Goal: Task Accomplishment & Management: Complete application form

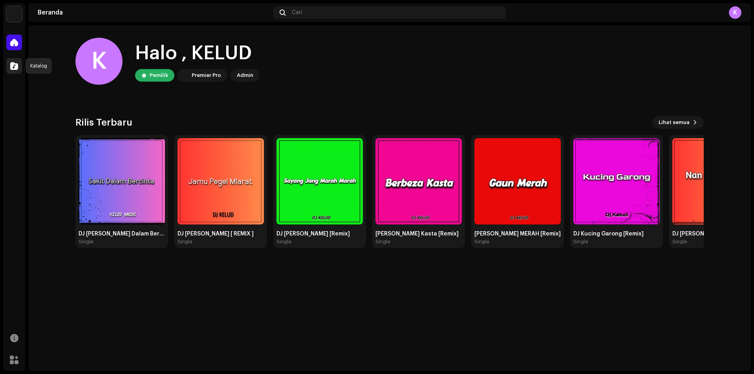
click at [15, 69] on span at bounding box center [14, 66] width 8 height 6
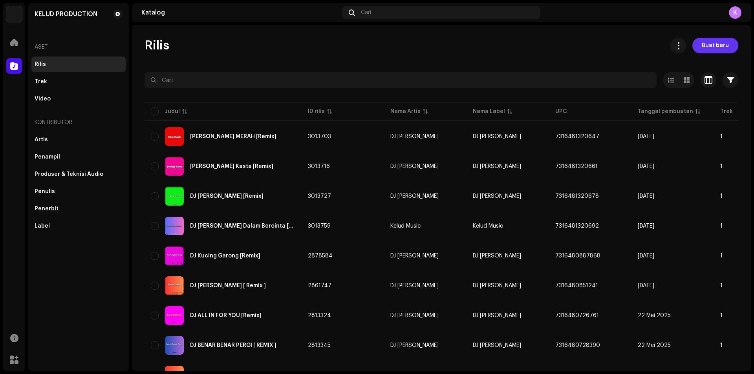
click at [708, 50] on span "Buat baru" at bounding box center [715, 46] width 27 height 16
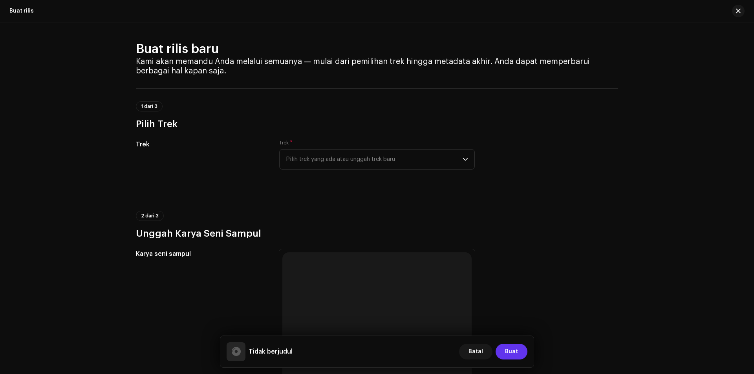
click at [513, 353] on span "Buat" at bounding box center [511, 352] width 13 height 16
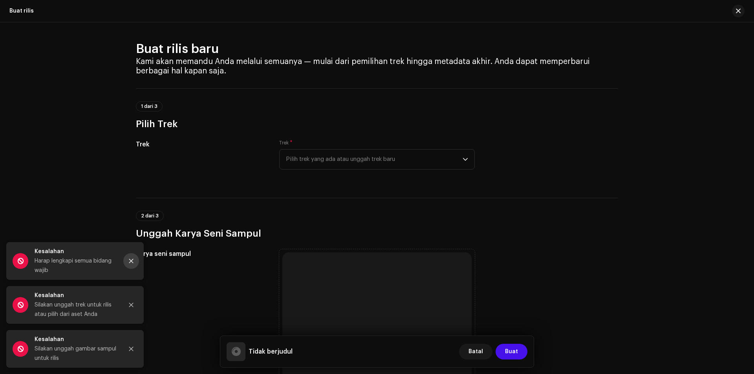
click at [132, 262] on icon "Close" at bounding box center [131, 262] width 6 height 6
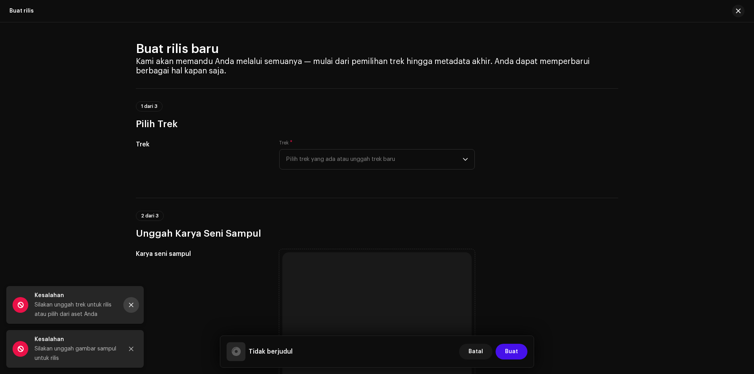
click at [131, 302] on button "Close" at bounding box center [131, 305] width 16 height 16
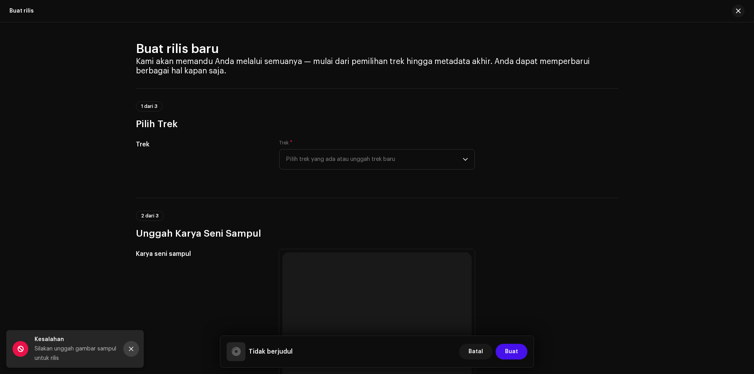
click at [130, 352] on button "Close" at bounding box center [131, 349] width 16 height 16
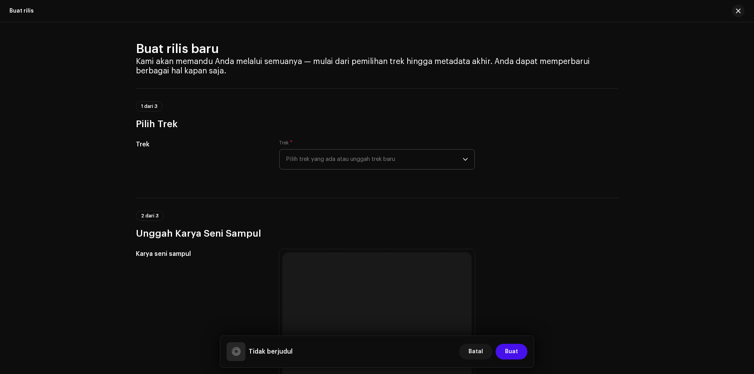
click at [401, 158] on span "Pilih trek yang ada atau unggah trek baru" at bounding box center [374, 160] width 177 height 20
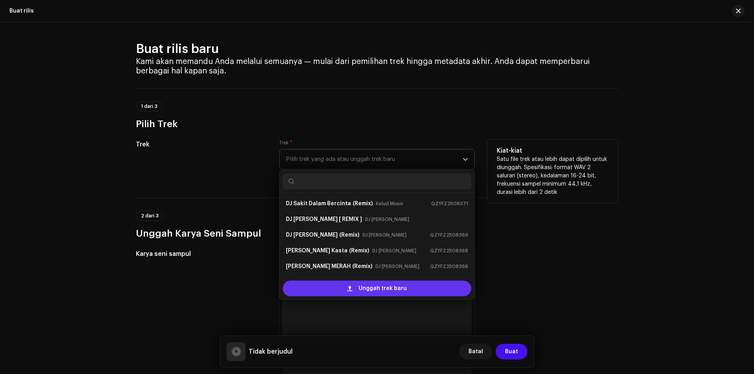
scroll to position [13, 0]
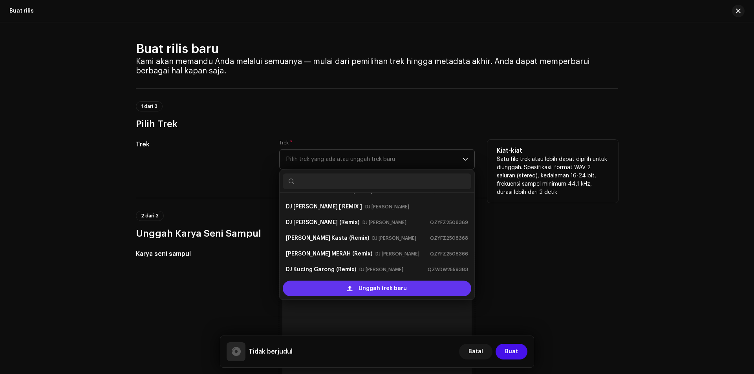
click at [364, 293] on span "Unggah trek baru" at bounding box center [383, 289] width 48 height 16
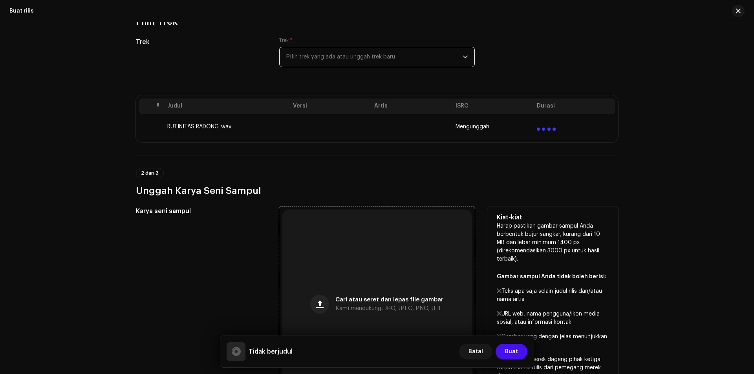
scroll to position [118, 0]
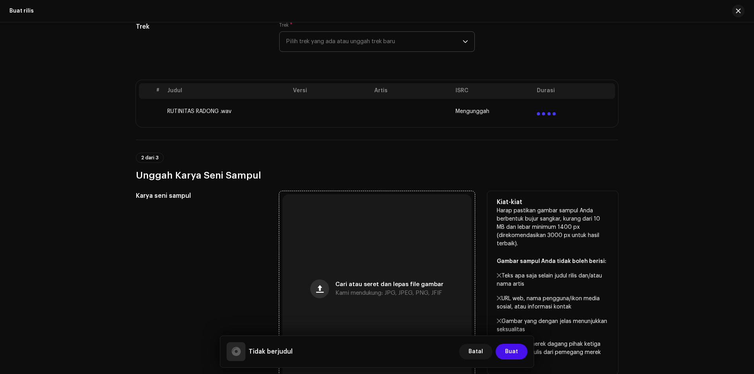
click at [322, 292] on span "button" at bounding box center [319, 289] width 7 height 6
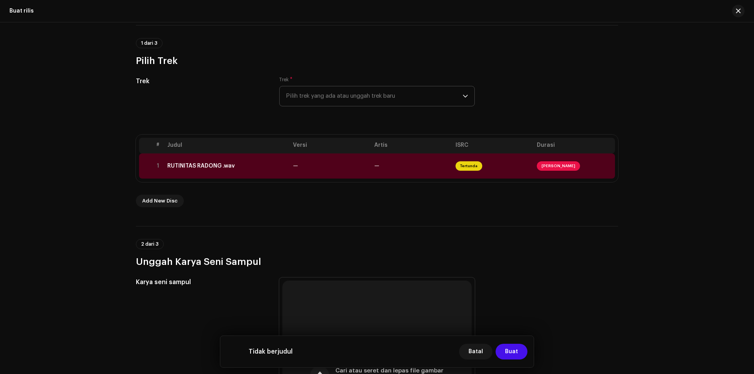
scroll to position [39, 0]
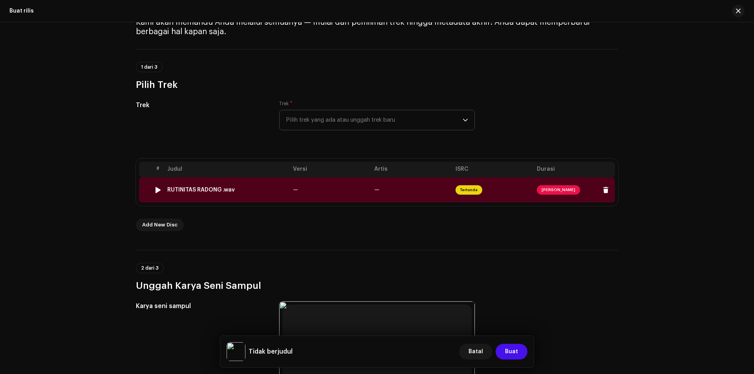
click at [552, 191] on span "[PERSON_NAME]" at bounding box center [558, 189] width 43 height 9
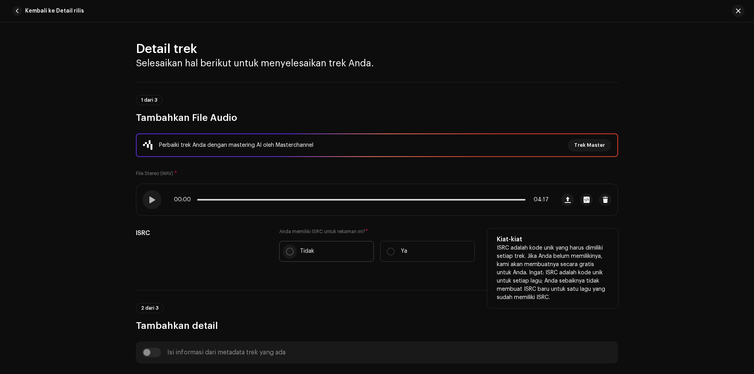
click at [286, 252] on input "Tidak" at bounding box center [290, 252] width 8 height 8
radio input "true"
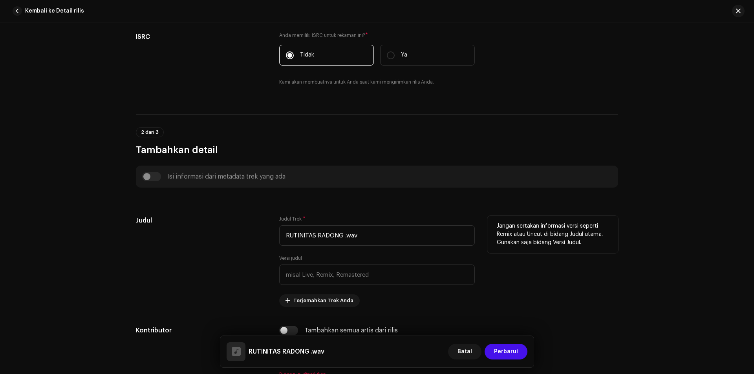
scroll to position [236, 0]
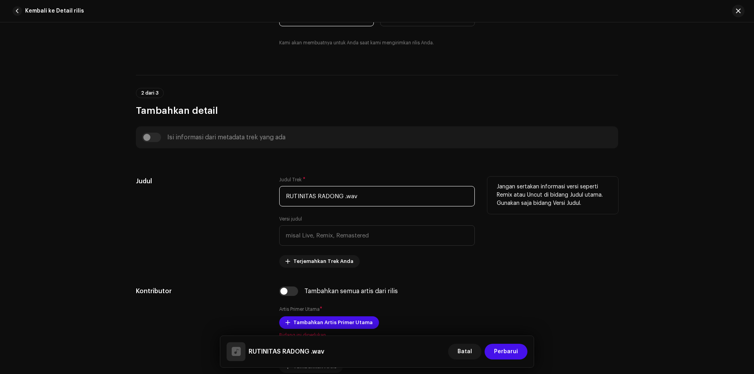
click at [283, 196] on input "RUTINITAS RADONG .wav" at bounding box center [377, 196] width 196 height 20
drag, startPoint x: 295, startPoint y: 197, endPoint x: 377, endPoint y: 193, distance: 82.6
click at [377, 193] on input "DJ [PERSON_NAME] .wav" at bounding box center [377, 196] width 196 height 20
drag, startPoint x: 293, startPoint y: 198, endPoint x: 385, endPoint y: 201, distance: 92.0
click at [385, 201] on input "DJ [PERSON_NAME] .wav" at bounding box center [377, 196] width 196 height 20
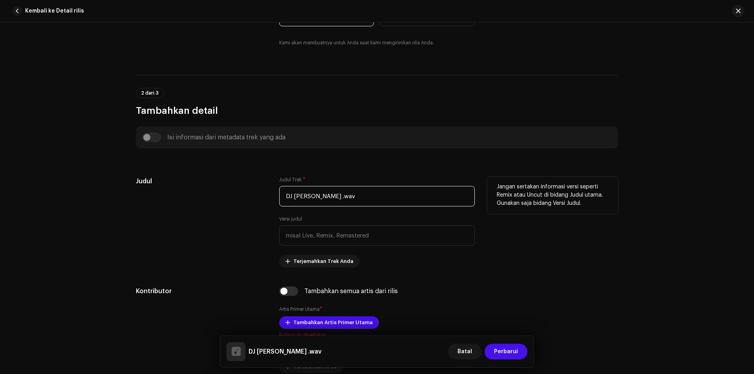
paste input "text"
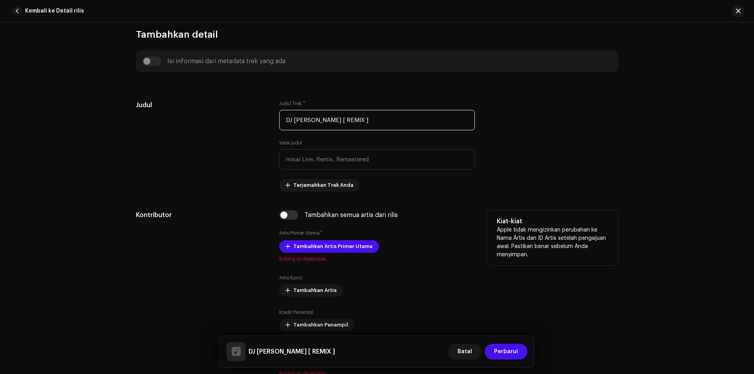
scroll to position [314, 0]
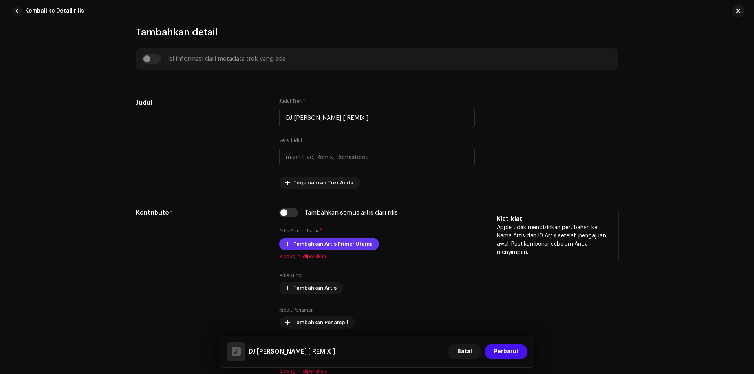
type input "DJ [PERSON_NAME] [ REMIX ]"
click at [323, 244] on span "Tambahkan Artis Primer Utama" at bounding box center [333, 245] width 79 height 16
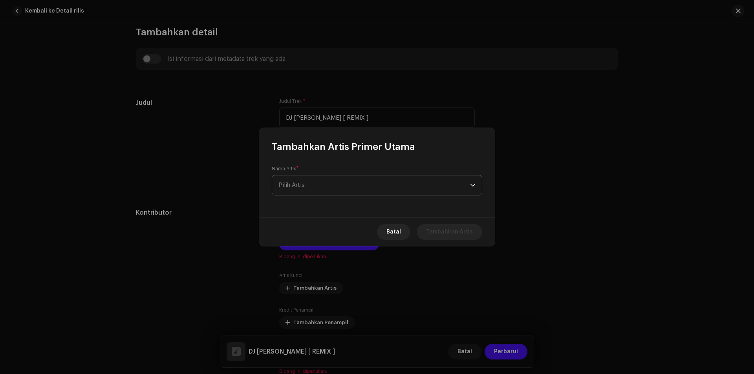
click at [303, 182] on span "Pilih Artis" at bounding box center [375, 186] width 192 height 20
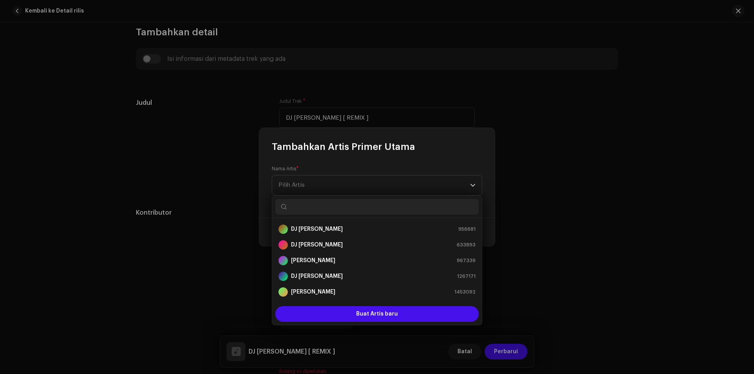
scroll to position [13, 0]
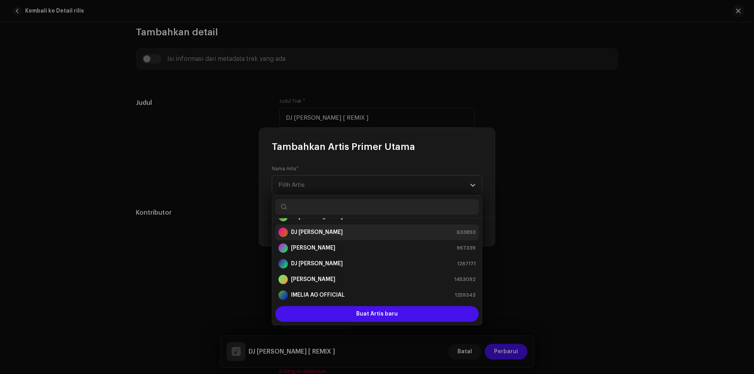
click at [315, 231] on div "DJ [PERSON_NAME] 633893" at bounding box center [377, 232] width 197 height 9
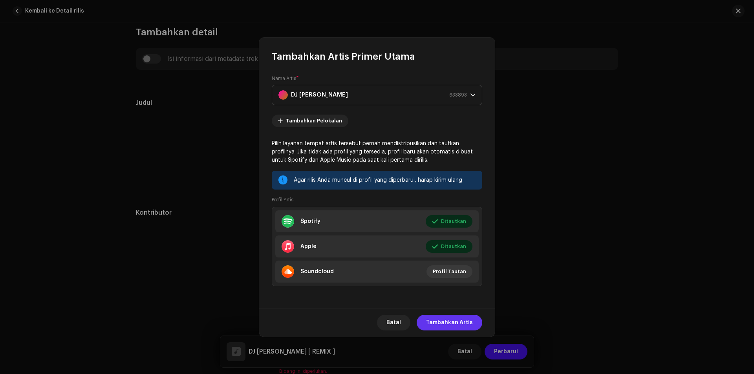
click at [446, 323] on span "Tambahkan Artis" at bounding box center [449, 323] width 47 height 16
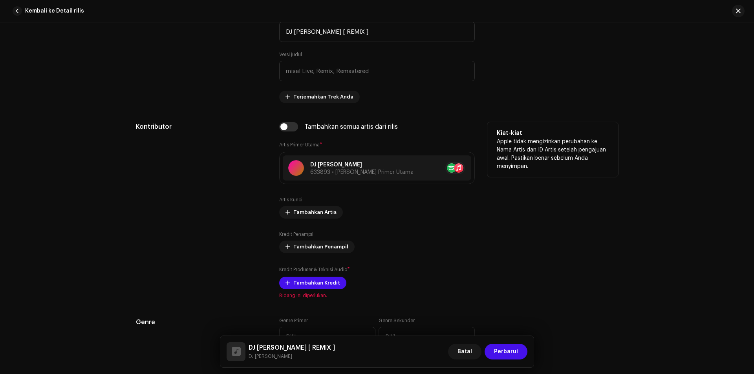
scroll to position [432, 0]
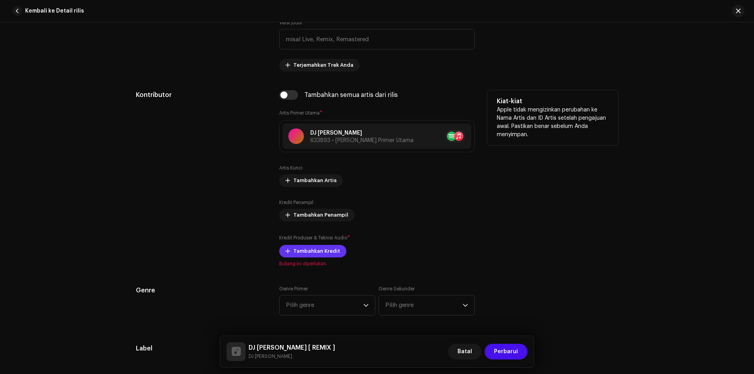
click at [317, 252] on span "Tambahkan Kredit" at bounding box center [317, 252] width 47 height 16
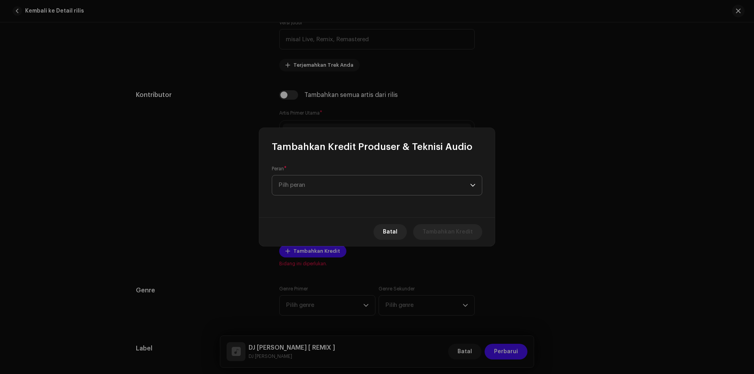
click at [323, 191] on span "Pilh peran" at bounding box center [375, 186] width 192 height 20
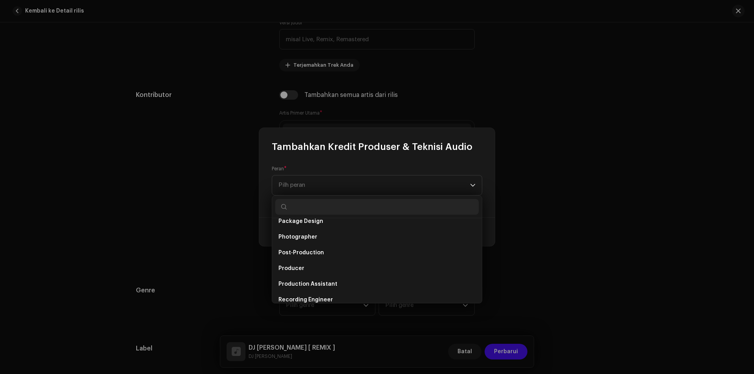
scroll to position [314, 0]
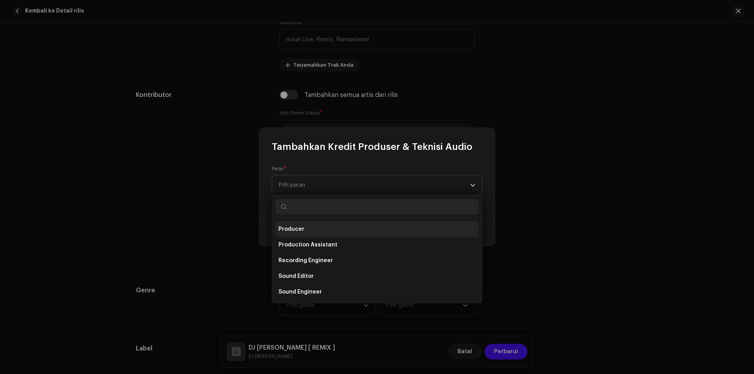
click at [307, 231] on li "Producer" at bounding box center [377, 230] width 204 height 16
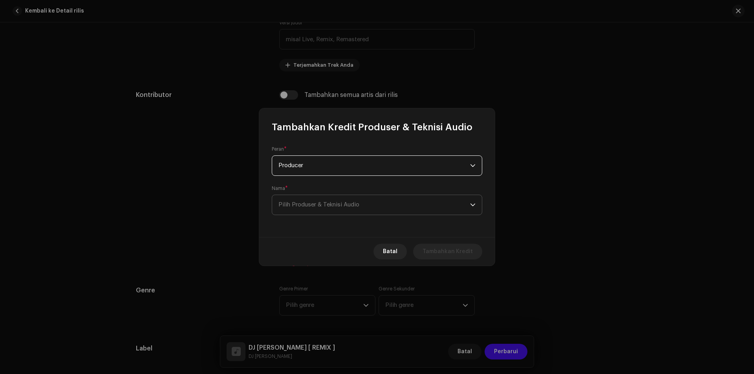
click at [359, 207] on span "Pilih Produser & Teknisi Audio" at bounding box center [319, 205] width 81 height 6
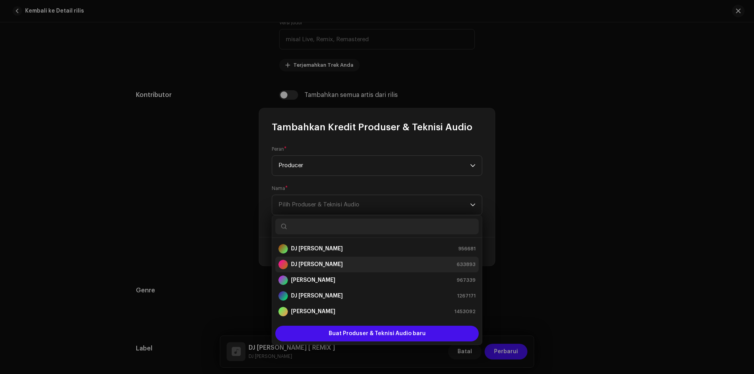
click at [312, 265] on strong "DJ [PERSON_NAME]" at bounding box center [317, 265] width 52 height 8
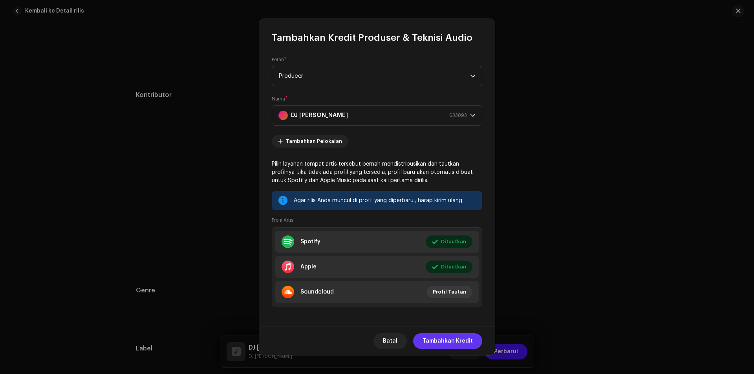
click at [460, 338] on span "Tambahkan Kredit" at bounding box center [448, 342] width 50 height 16
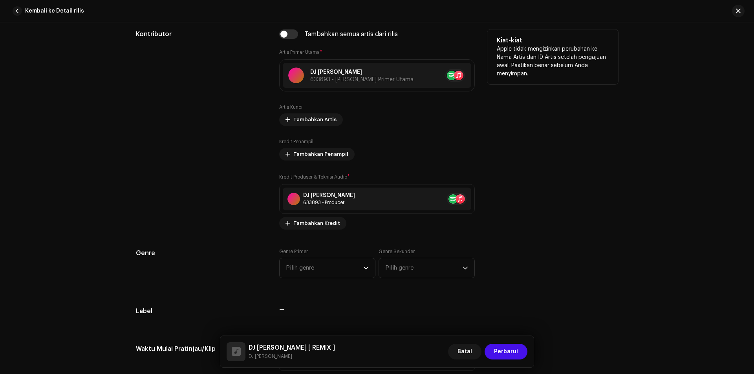
scroll to position [511, 0]
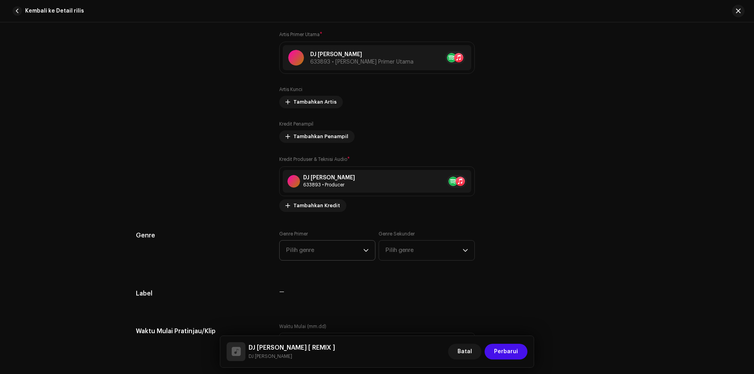
click at [359, 250] on span "Pilih genre" at bounding box center [324, 251] width 77 height 20
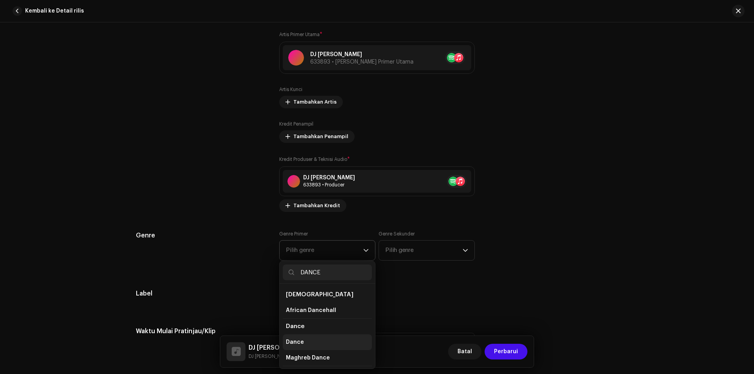
type input "DANCE"
click at [306, 339] on li "Dance" at bounding box center [327, 343] width 89 height 16
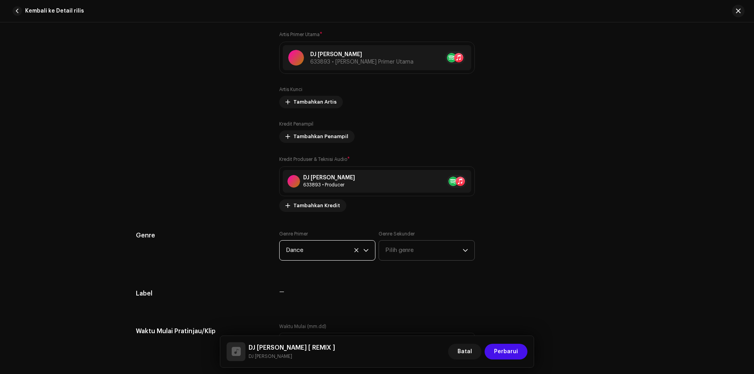
click at [407, 247] on span "Pilih genre" at bounding box center [423, 251] width 77 height 20
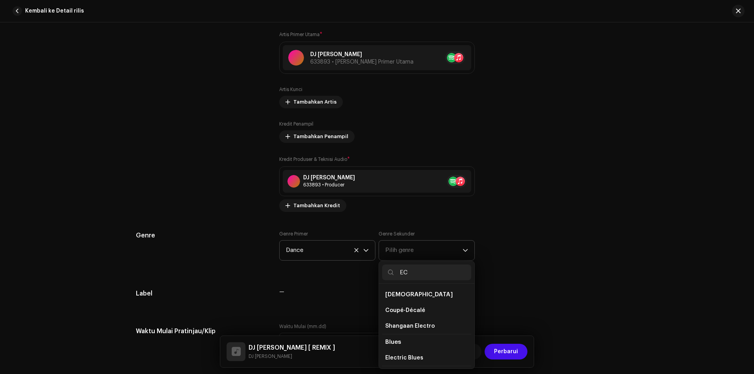
type input "E"
type input "e"
type input "t"
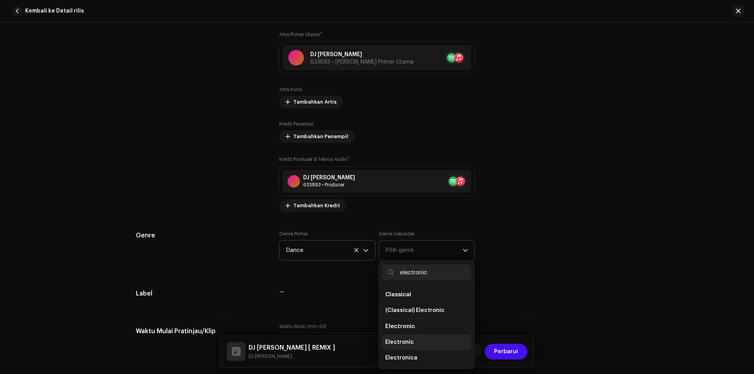
type input "electronic"
click at [407, 334] on ul "Classical (Classical) Electronic Electronic Electronic Electronica Levant Elect…" at bounding box center [426, 342] width 95 height 117
click at [404, 327] on span "Electronic" at bounding box center [400, 327] width 30 height 6
click at [404, 328] on span "Electronic" at bounding box center [400, 327] width 30 height 6
click at [399, 344] on span "Electronic" at bounding box center [399, 343] width 29 height 8
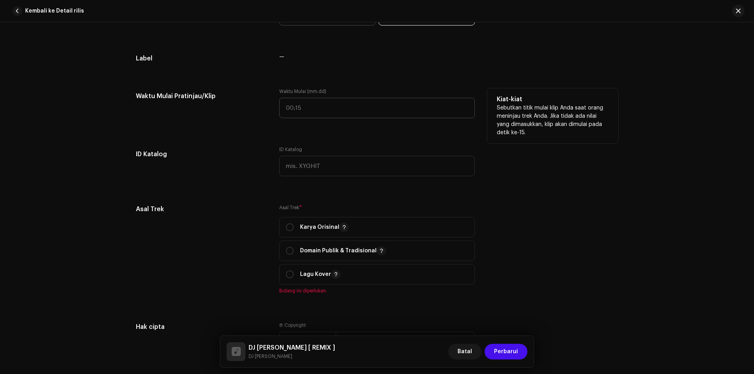
scroll to position [747, 0]
click at [288, 276] on input "radio" at bounding box center [290, 274] width 8 height 8
radio input "true"
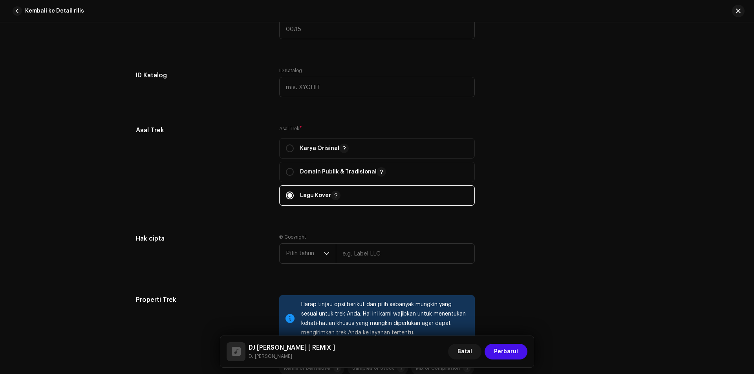
scroll to position [864, 0]
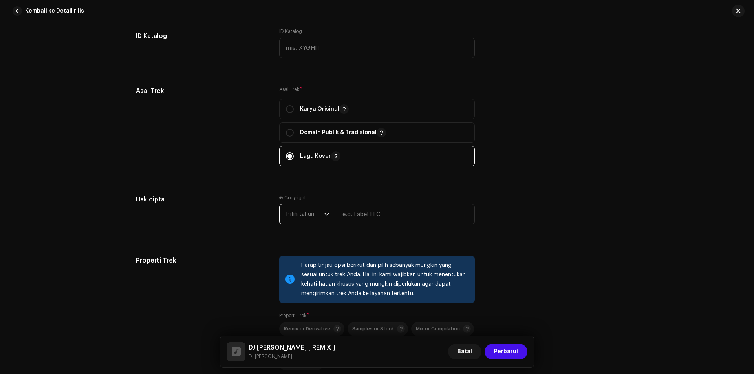
click at [312, 209] on span "Pilih tahun" at bounding box center [305, 215] width 38 height 20
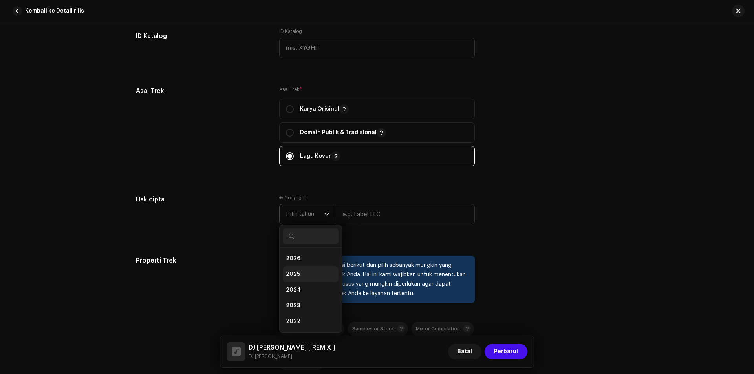
click at [295, 277] on span "2025" at bounding box center [293, 275] width 14 height 8
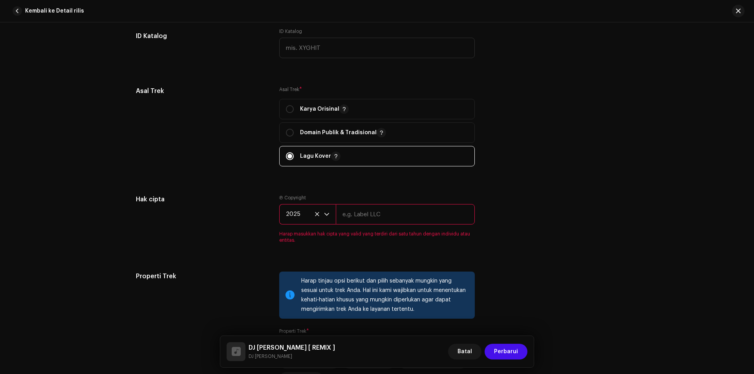
click at [360, 217] on input "text" at bounding box center [405, 214] width 139 height 20
type input "DJ [PERSON_NAME]"
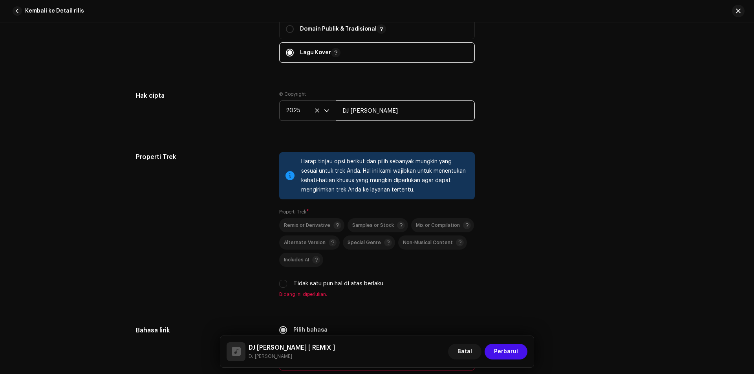
scroll to position [982, 0]
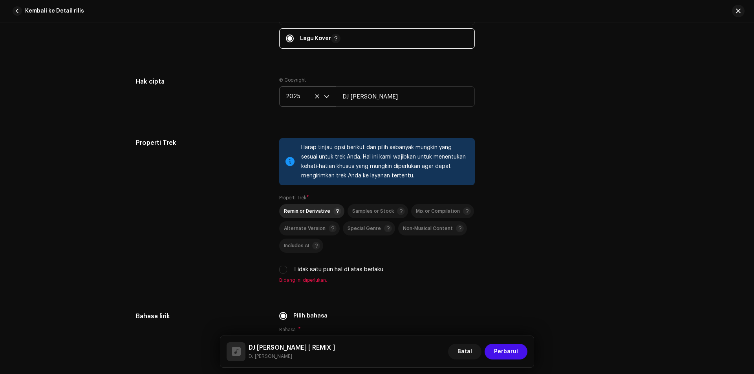
click at [307, 211] on span "Remix or Derivative" at bounding box center [307, 211] width 46 height 5
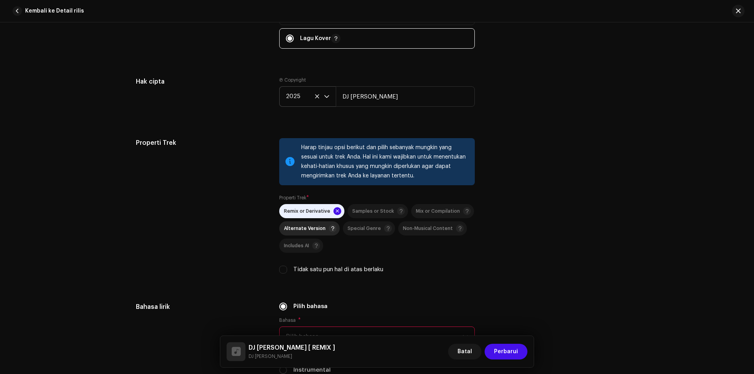
click at [305, 231] on div "Alternate Version" at bounding box center [310, 229] width 53 height 8
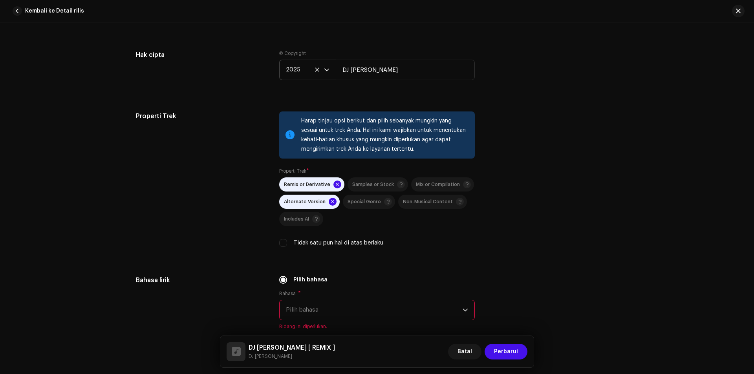
scroll to position [1061, 0]
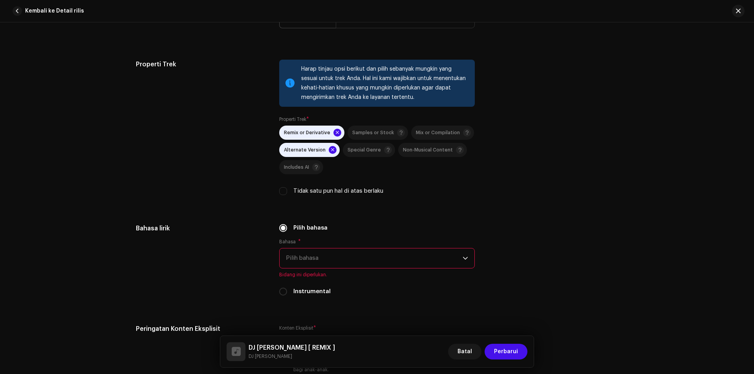
click at [306, 261] on span "Pilih bahasa" at bounding box center [374, 259] width 177 height 20
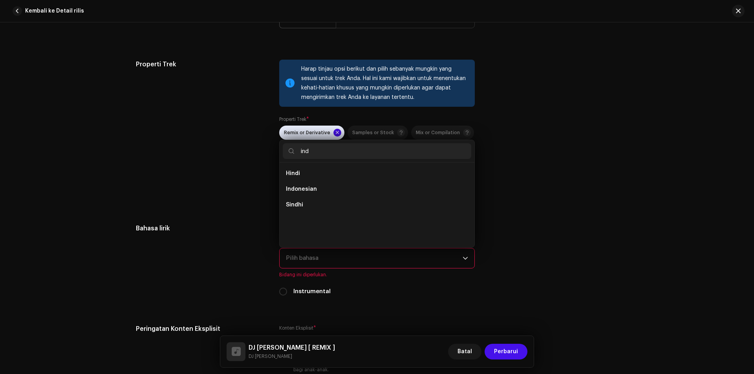
scroll to position [0, 0]
type input "ind"
click at [287, 190] on span "Indonesian" at bounding box center [301, 189] width 31 height 8
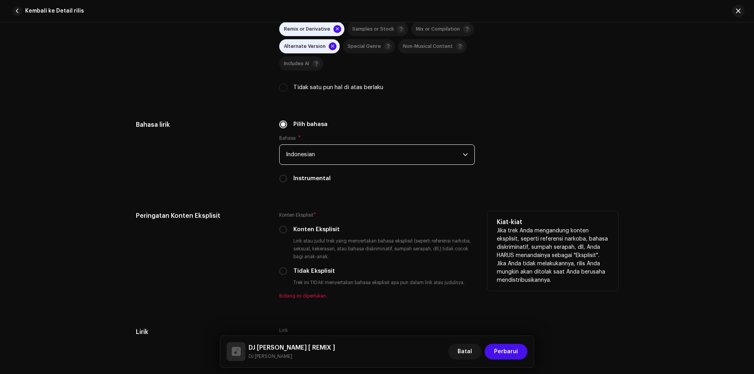
scroll to position [1179, 0]
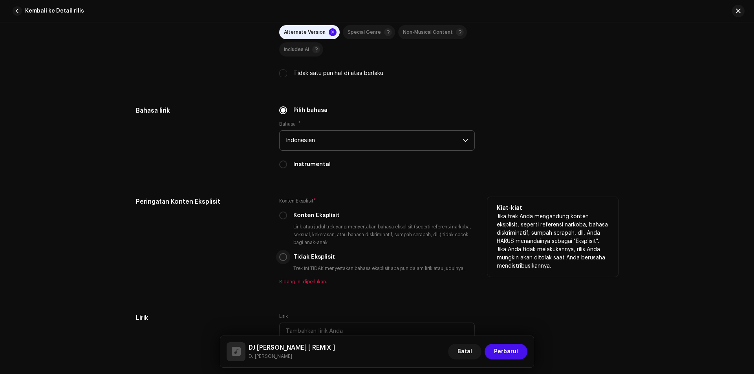
click at [282, 257] on input "Tidak Eksplisit" at bounding box center [283, 257] width 8 height 8
radio input "true"
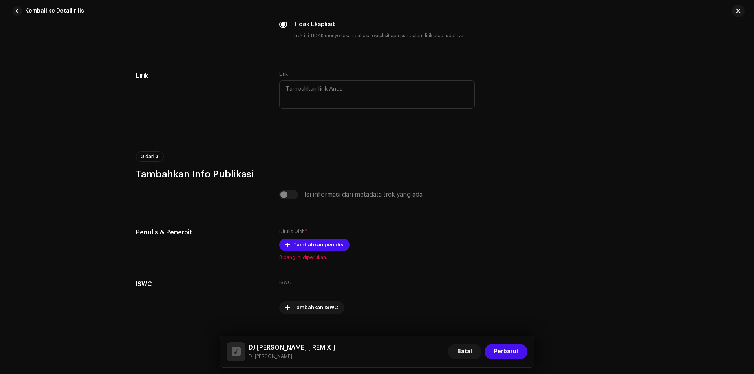
scroll to position [1415, 0]
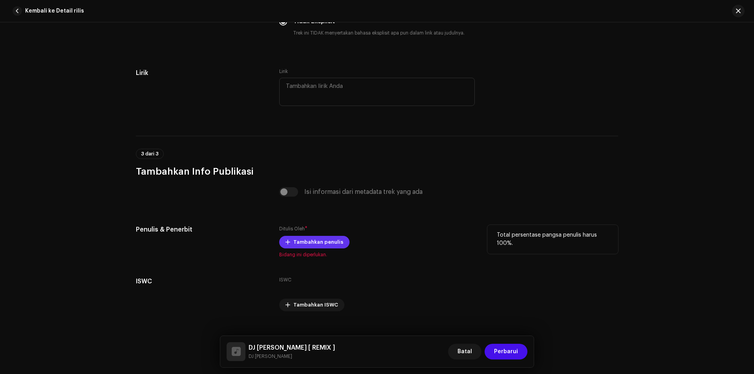
click at [314, 243] on span "Tambahkan penulis" at bounding box center [319, 243] width 50 height 16
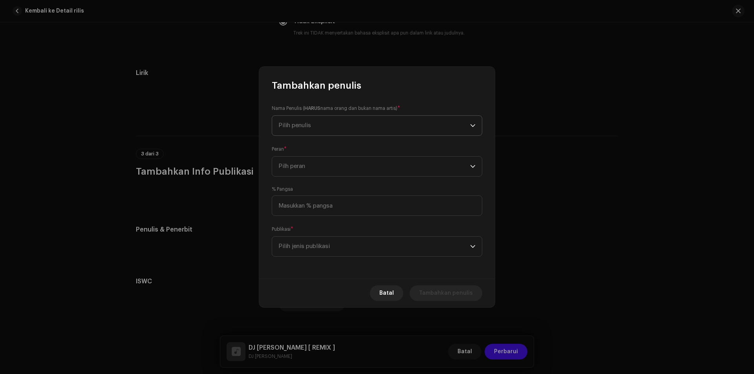
click at [308, 129] on span "Pilih penulis" at bounding box center [375, 126] width 192 height 20
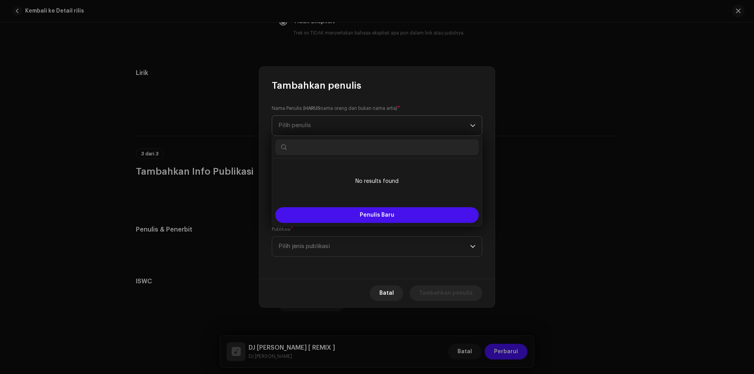
click at [414, 125] on span "Pilih penulis" at bounding box center [375, 126] width 192 height 20
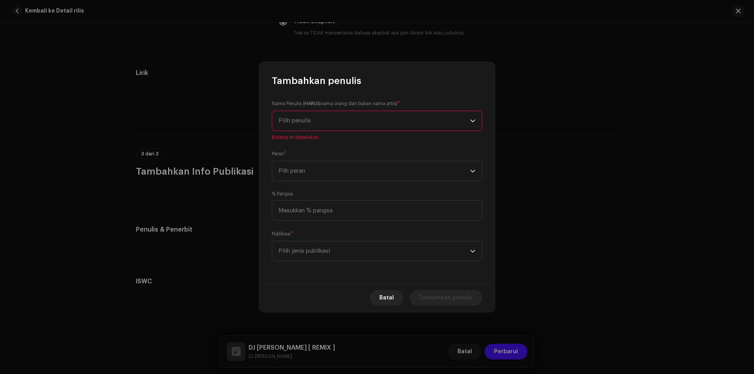
click at [414, 125] on span "Pilih penulis" at bounding box center [375, 121] width 192 height 20
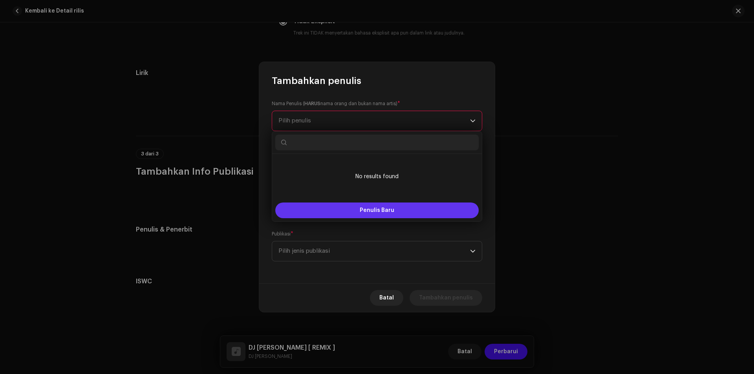
click at [365, 210] on span "Penulis Baru" at bounding box center [377, 211] width 35 height 6
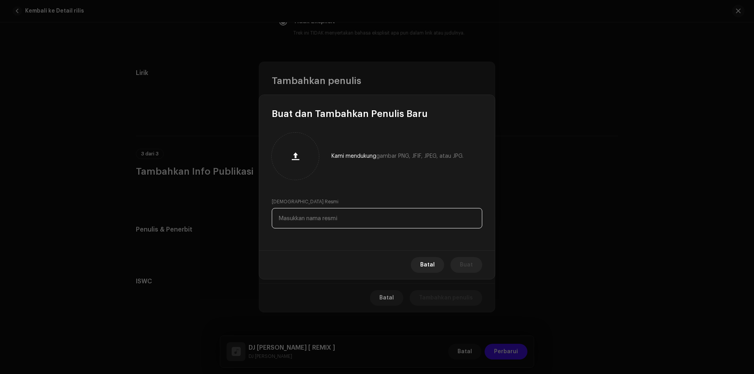
click at [358, 221] on input "text" at bounding box center [377, 218] width 211 height 20
click at [430, 265] on span "Batal" at bounding box center [427, 265] width 15 height 16
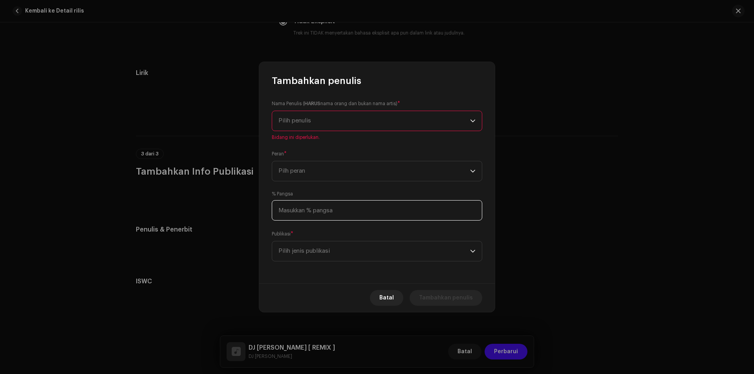
click at [338, 215] on input at bounding box center [377, 210] width 211 height 20
type input "100,00"
click at [307, 255] on span "Pilih jenis publikasi" at bounding box center [375, 252] width 192 height 20
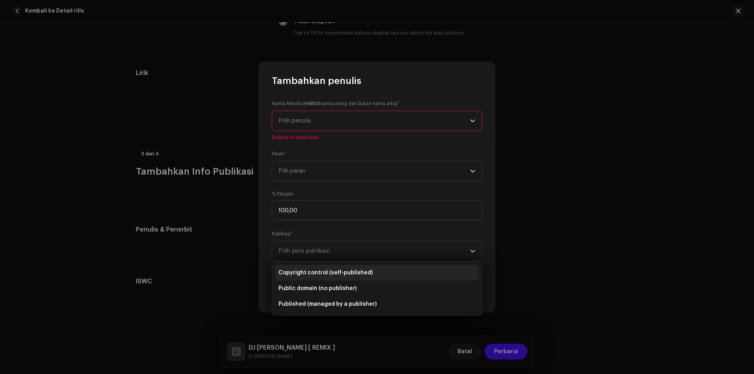
click at [309, 274] on span "Copyright control (self-published)" at bounding box center [326, 273] width 94 height 8
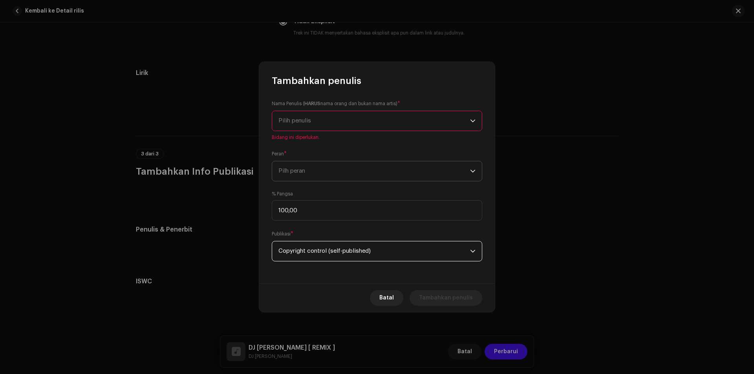
click at [298, 176] on span "Pilh peran" at bounding box center [375, 171] width 192 height 20
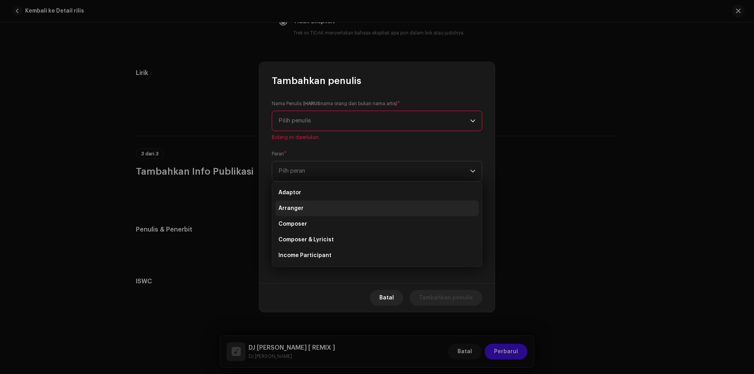
click at [290, 207] on span "Arranger" at bounding box center [291, 209] width 25 height 8
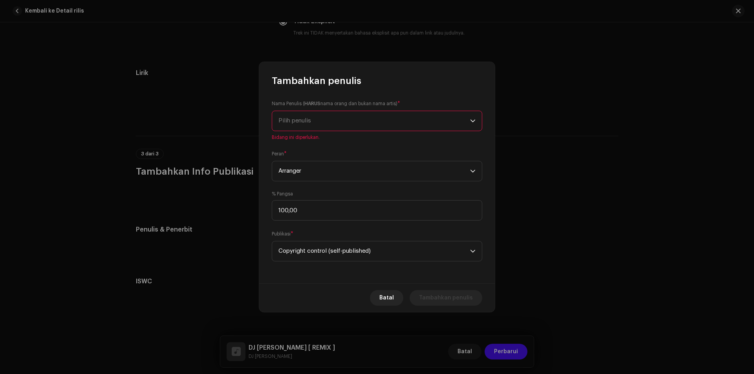
click at [295, 125] on span "Pilih penulis" at bounding box center [375, 121] width 192 height 20
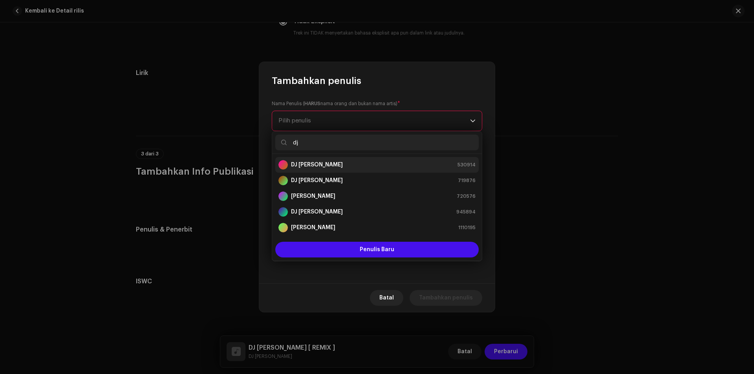
type input "dj"
click at [314, 160] on div "DJ [PERSON_NAME] 530914" at bounding box center [377, 164] width 197 height 9
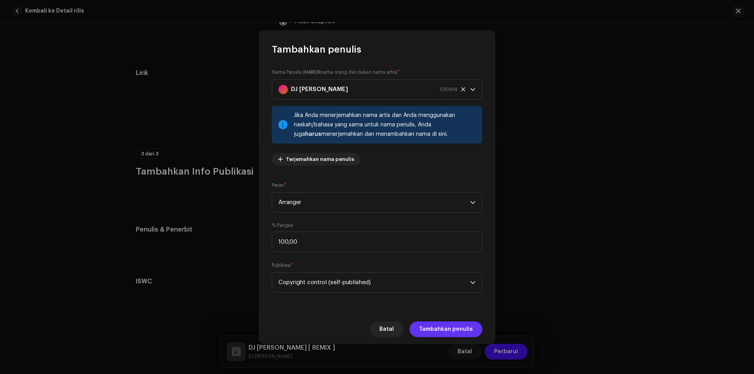
click at [450, 331] on span "Tambahkan penulis" at bounding box center [446, 330] width 54 height 16
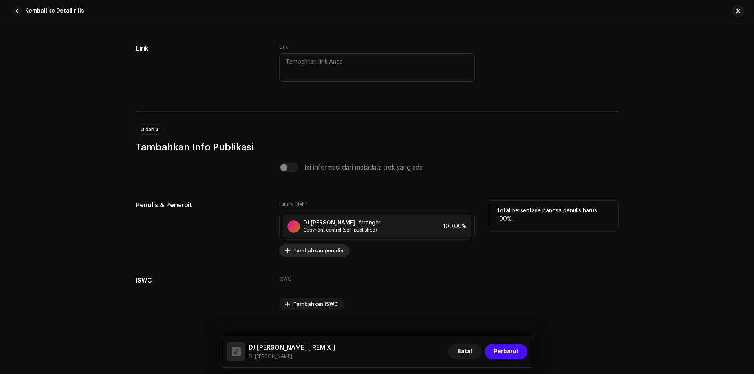
scroll to position [1451, 0]
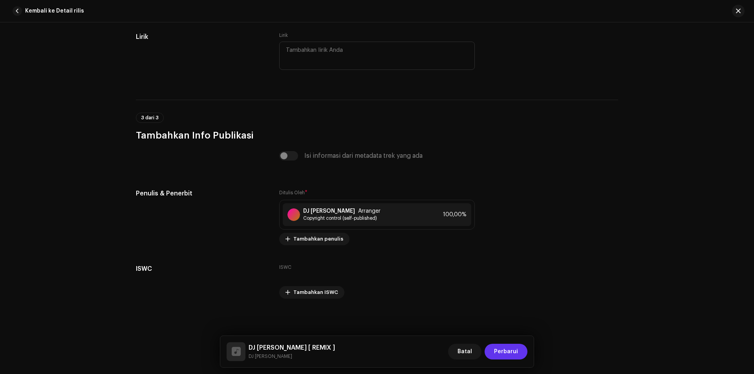
click at [507, 356] on span "Perbarui" at bounding box center [506, 352] width 24 height 16
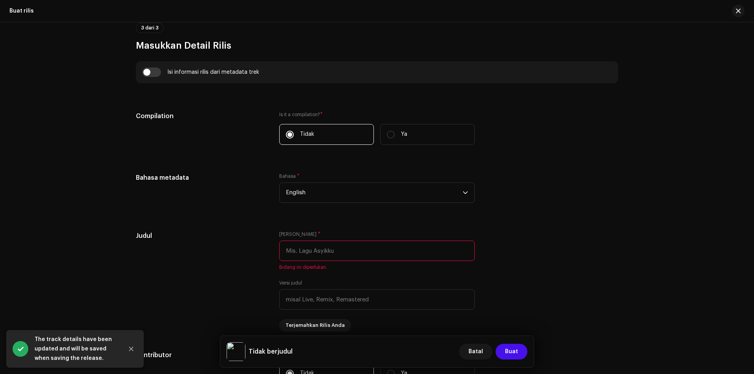
scroll to position [550, 0]
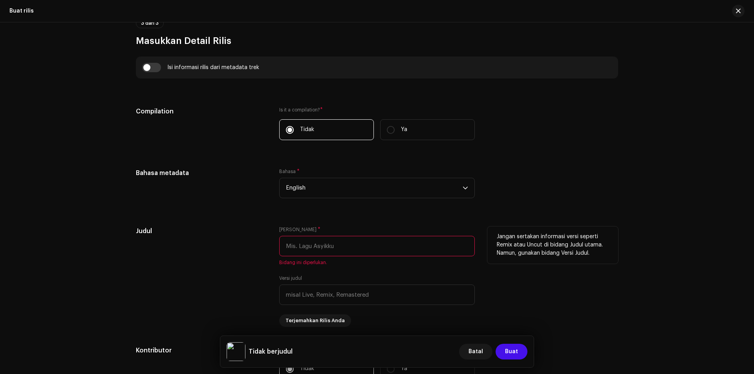
click at [336, 250] on input "text" at bounding box center [377, 246] width 196 height 20
paste input "DJ [PERSON_NAME] [ REMIX ]"
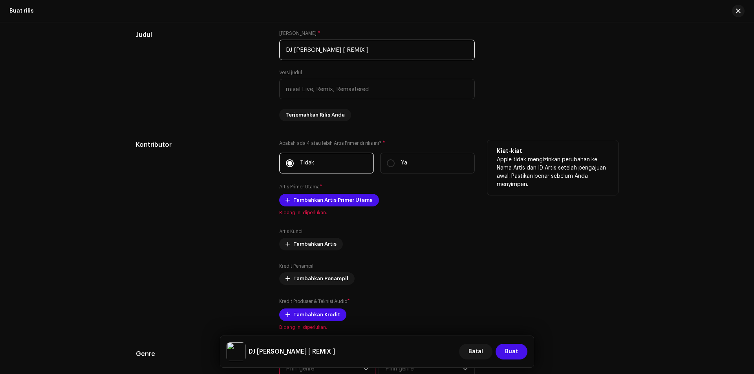
scroll to position [786, 0]
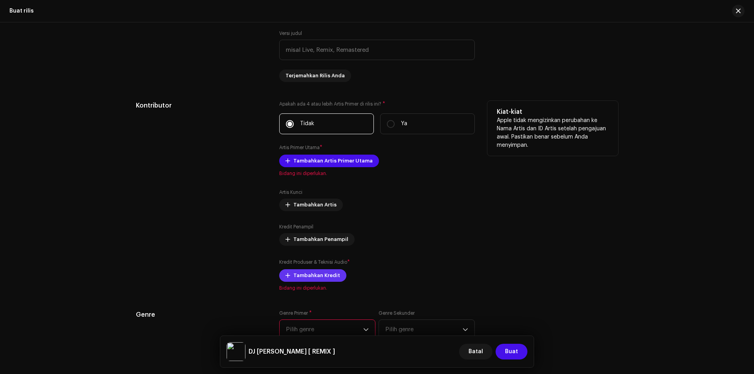
type input "DJ [PERSON_NAME] [ REMIX ]"
click at [322, 279] on span "Tambahkan Kredit" at bounding box center [317, 276] width 47 height 16
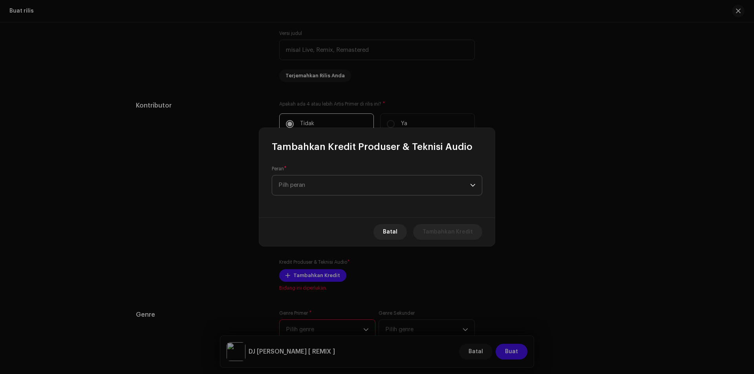
click at [328, 189] on span "Pilh peran" at bounding box center [375, 186] width 192 height 20
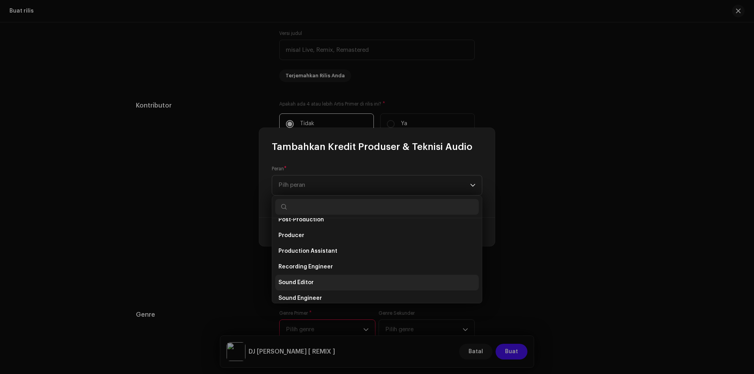
scroll to position [314, 0]
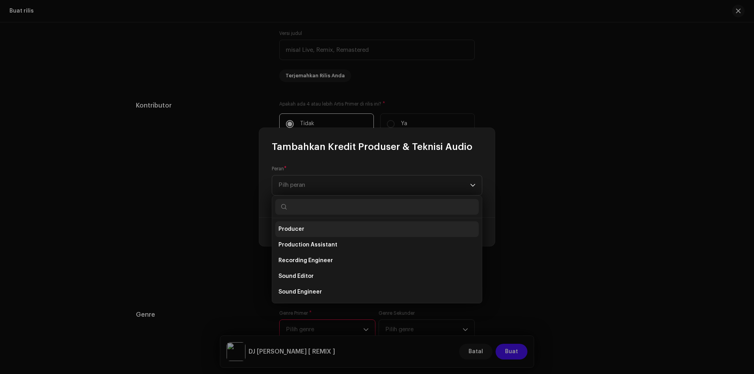
click at [302, 226] on span "Producer" at bounding box center [292, 230] width 26 height 8
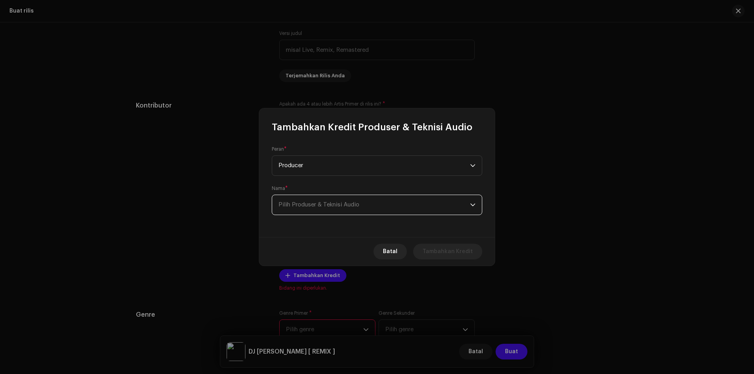
click at [319, 210] on span "Pilih Produser & Teknisi Audio" at bounding box center [375, 205] width 192 height 20
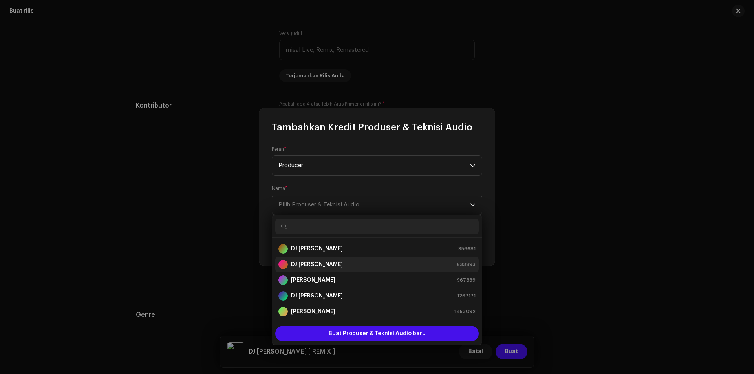
click at [301, 268] on strong "DJ [PERSON_NAME]" at bounding box center [317, 265] width 52 height 8
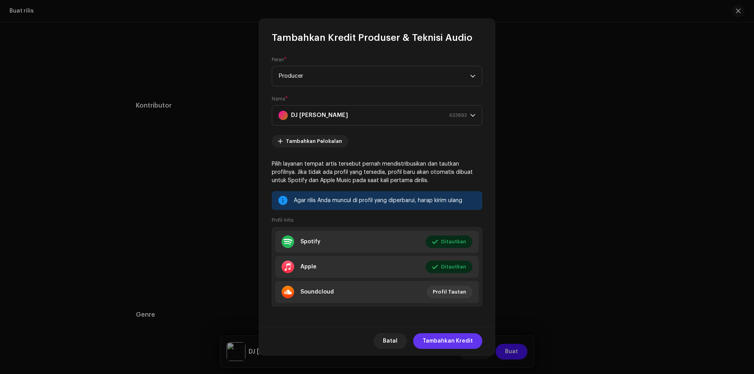
click at [442, 341] on span "Tambahkan Kredit" at bounding box center [448, 342] width 50 height 16
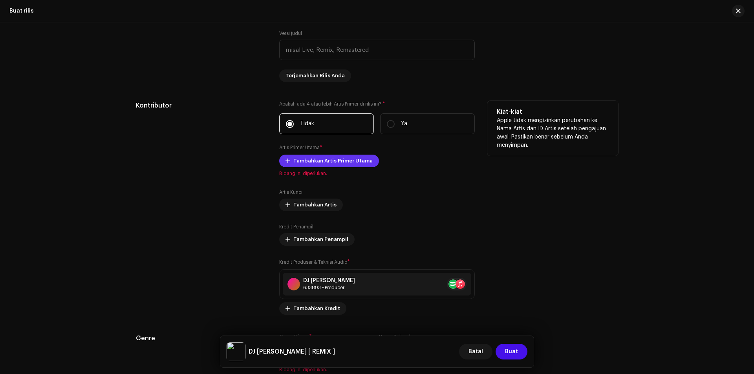
click at [314, 162] on span "Tambahkan Artis Primer Utama" at bounding box center [333, 161] width 79 height 16
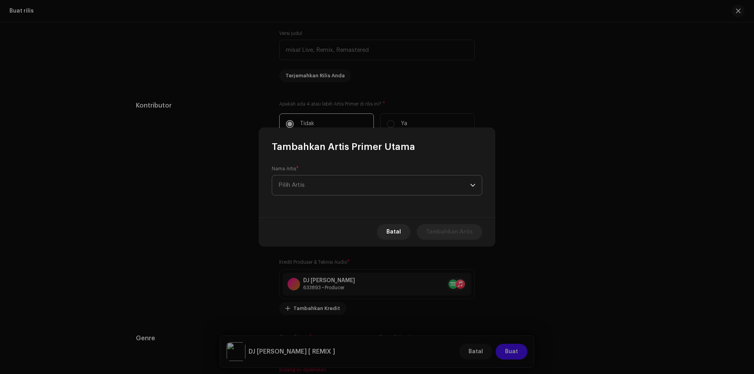
click at [312, 188] on span "Pilih Artis" at bounding box center [375, 186] width 192 height 20
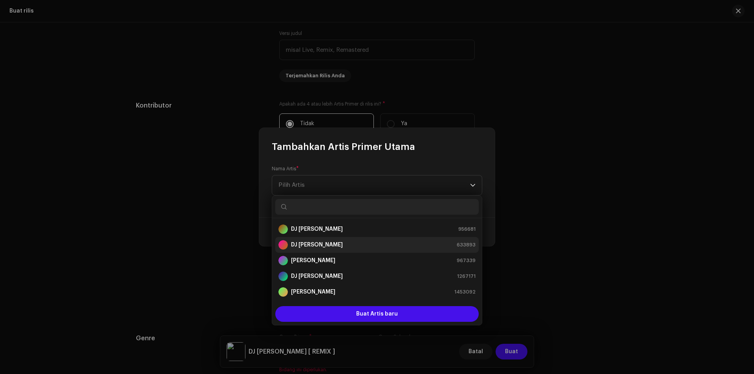
click at [303, 243] on strong "DJ [PERSON_NAME]" at bounding box center [317, 245] width 52 height 8
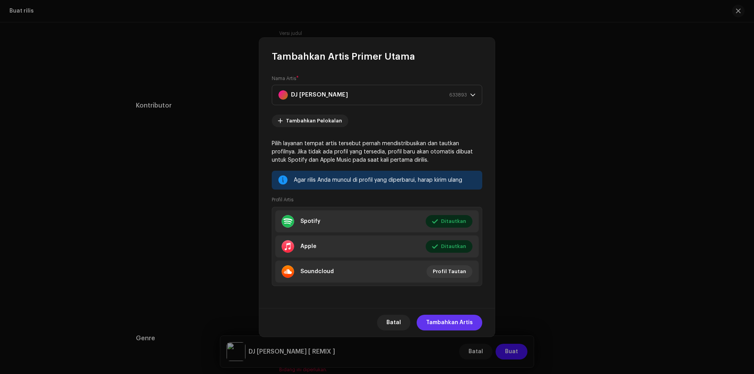
click at [442, 322] on span "Tambahkan Artis" at bounding box center [449, 323] width 47 height 16
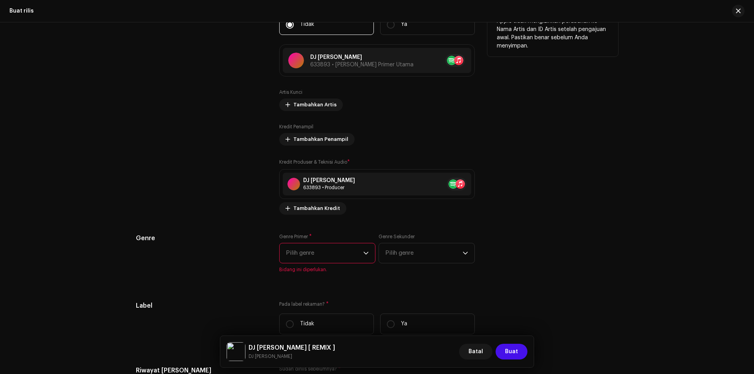
scroll to position [904, 0]
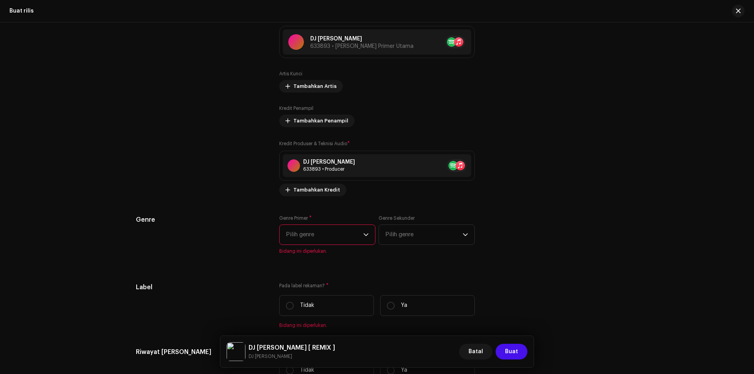
click at [308, 235] on span "Pilih genre" at bounding box center [324, 235] width 77 height 20
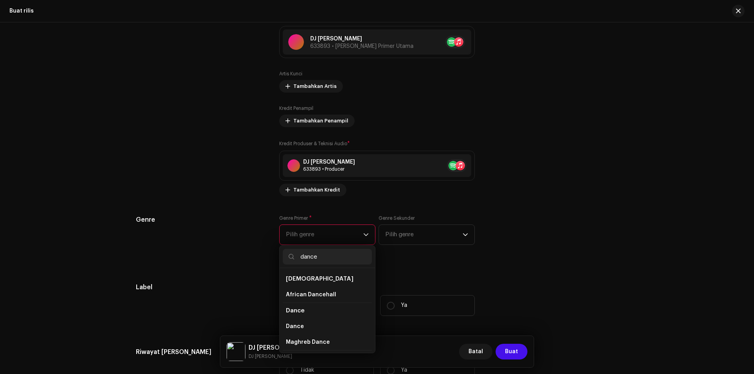
type input "dance"
click at [296, 316] on li "Dance" at bounding box center [327, 311] width 89 height 16
click at [294, 327] on span "Dance" at bounding box center [295, 327] width 18 height 8
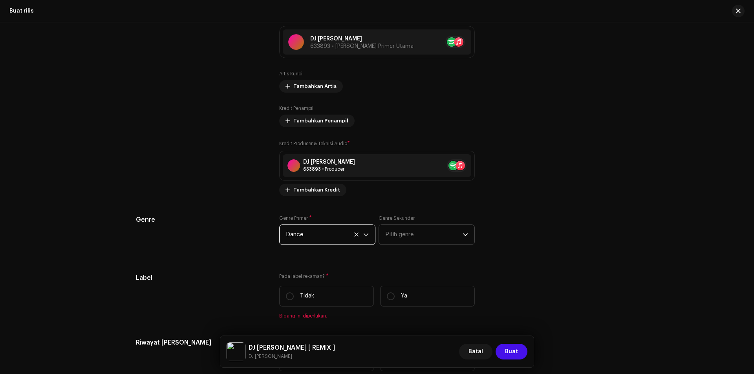
click at [403, 239] on span "Pilih genre" at bounding box center [423, 235] width 77 height 20
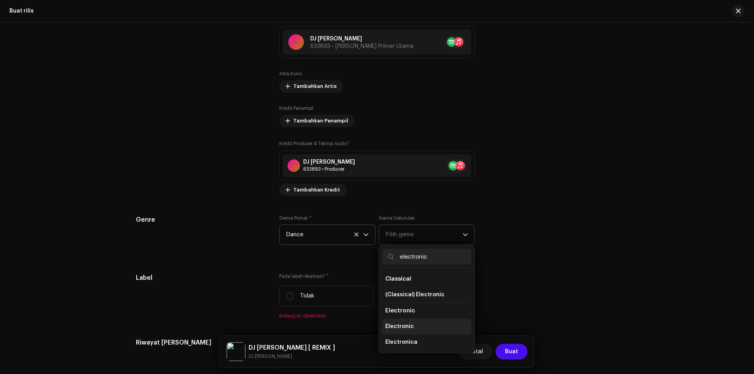
type input "electronic"
click at [394, 326] on span "Electronic" at bounding box center [399, 327] width 29 height 8
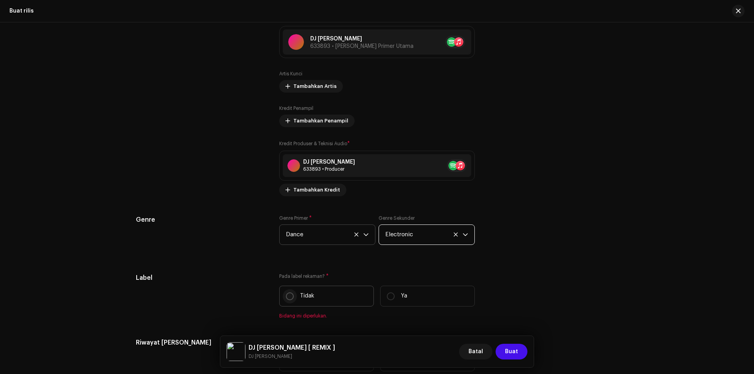
click at [288, 299] on input "Tidak" at bounding box center [290, 297] width 8 height 8
radio input "true"
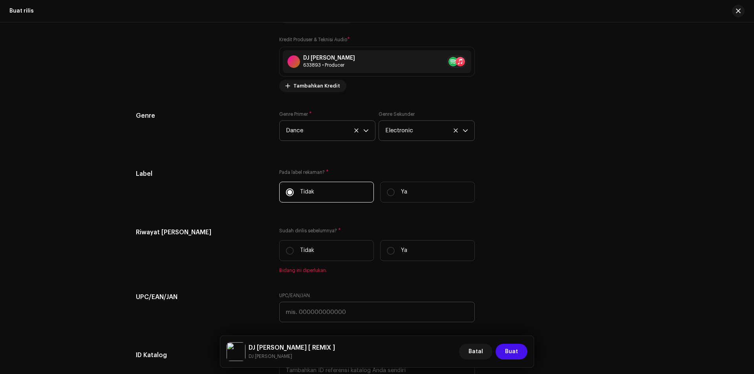
scroll to position [1022, 0]
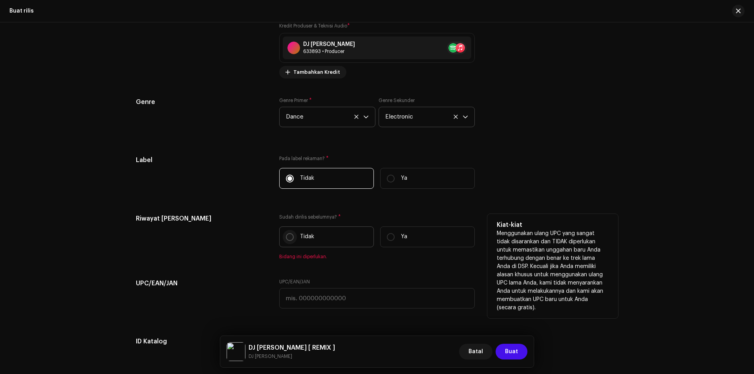
click at [290, 239] on input "Tidak" at bounding box center [290, 237] width 8 height 8
radio input "true"
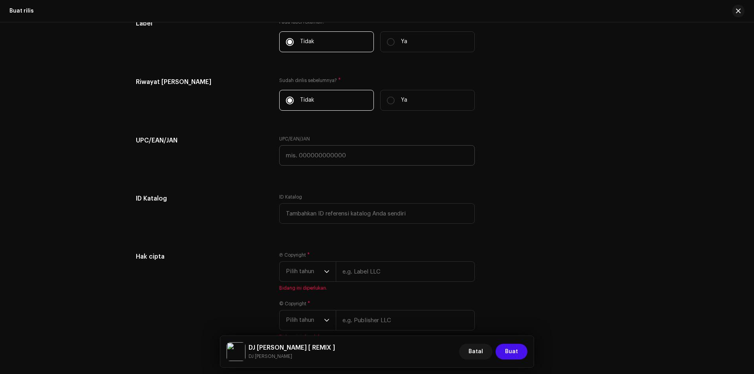
scroll to position [1179, 0]
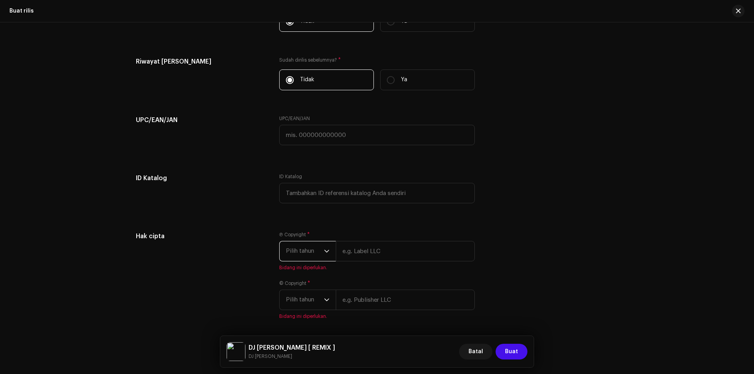
click at [307, 253] on span "Pilih tahun" at bounding box center [305, 252] width 38 height 20
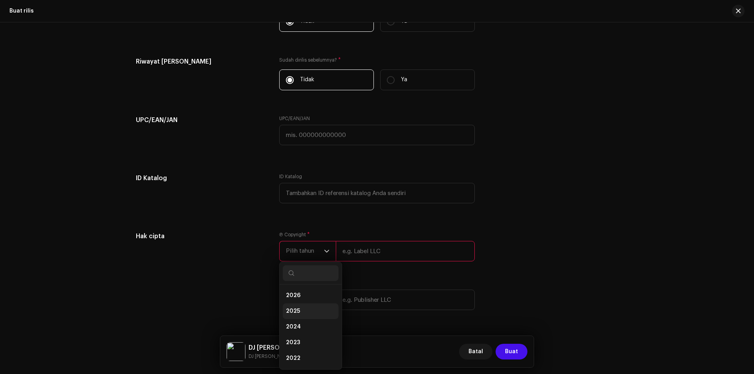
click at [300, 314] on li "2025" at bounding box center [311, 312] width 56 height 16
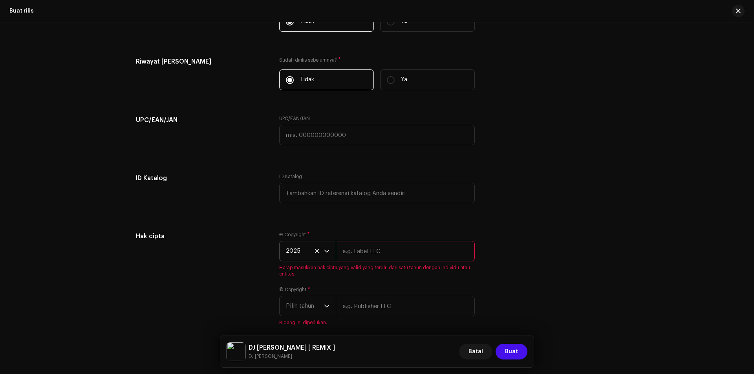
click at [353, 255] on input "text" at bounding box center [405, 251] width 139 height 20
type input "DJ [PERSON_NAME]"
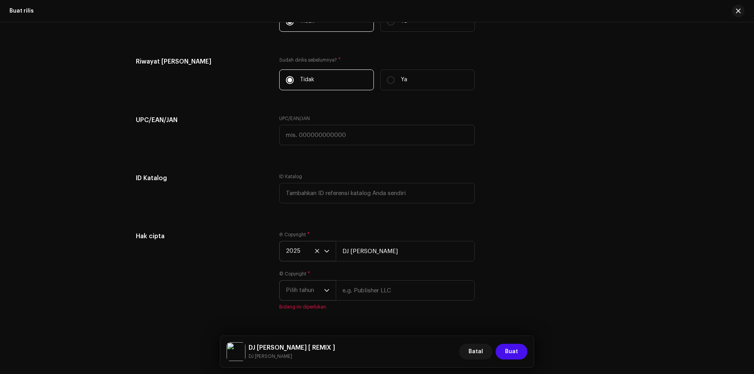
click at [316, 289] on span "Pilih tahun" at bounding box center [305, 291] width 38 height 20
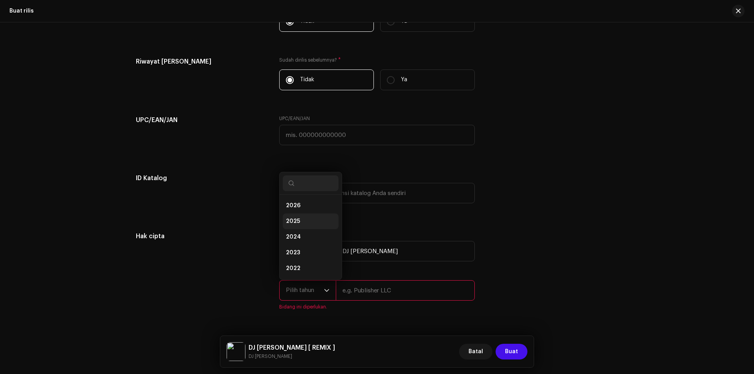
click at [296, 223] on span "2025" at bounding box center [293, 222] width 14 height 8
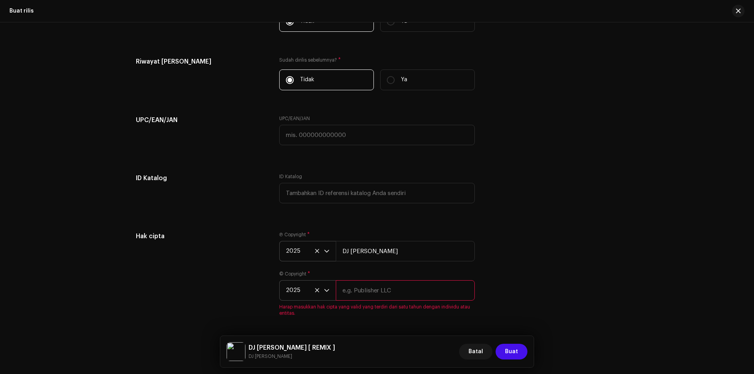
click at [358, 294] on input "text" at bounding box center [405, 291] width 139 height 20
type input "DJ [PERSON_NAME]"
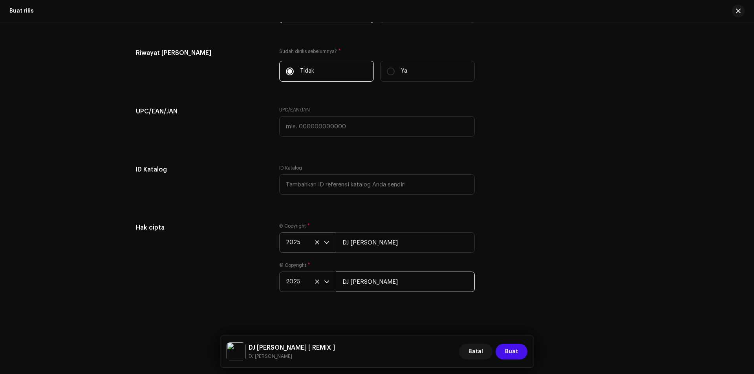
scroll to position [1190, 0]
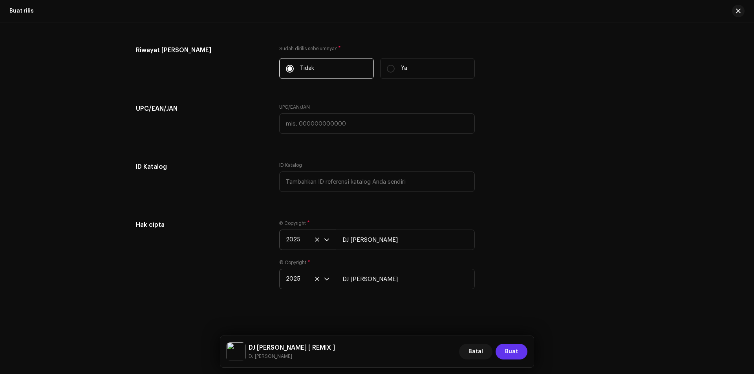
click at [512, 353] on span "Buat" at bounding box center [511, 352] width 13 height 16
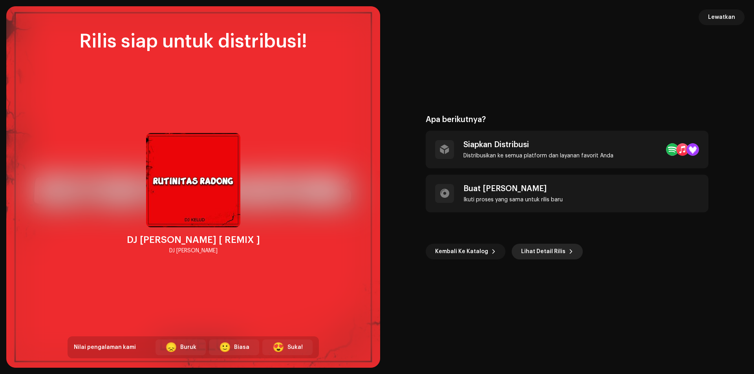
click at [553, 251] on span "Lihat Detail Rilis" at bounding box center [543, 252] width 44 height 16
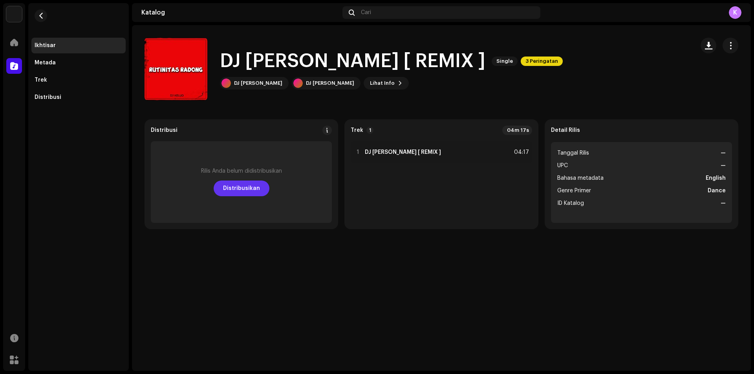
click at [256, 193] on span "Distribusikan" at bounding box center [241, 189] width 37 height 16
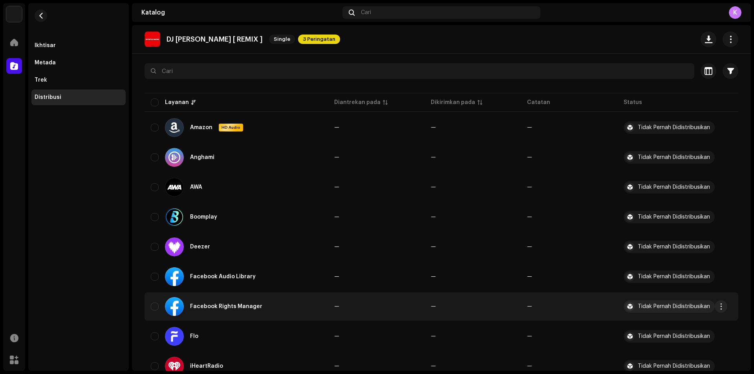
scroll to position [79, 0]
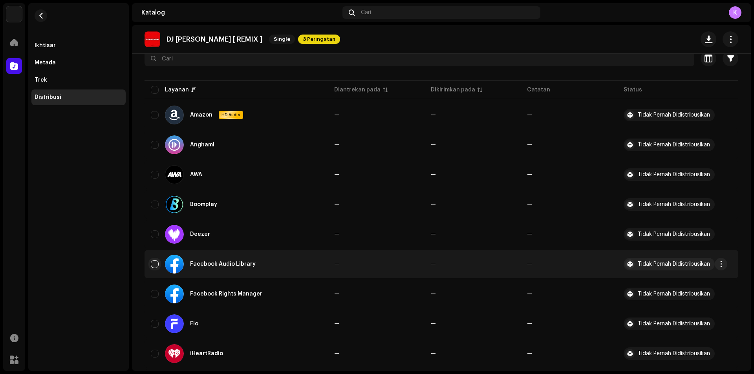
click at [156, 266] on input "checkbox" at bounding box center [155, 265] width 8 height 8
checkbox input "true"
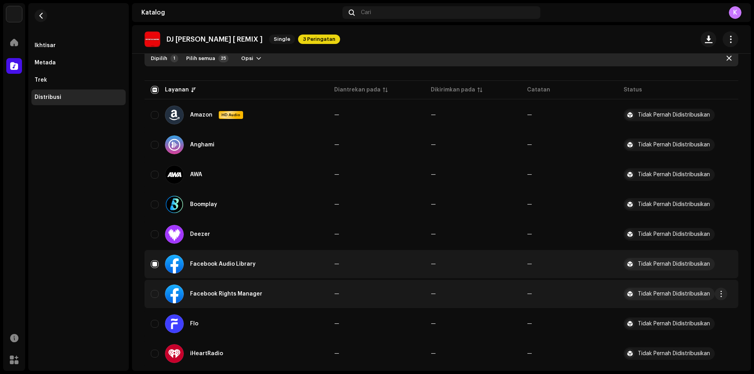
click at [149, 292] on td "Facebook Rights Manager" at bounding box center [236, 294] width 183 height 28
click at [152, 292] on input "Row Unselected" at bounding box center [155, 294] width 8 height 8
checkbox input "true"
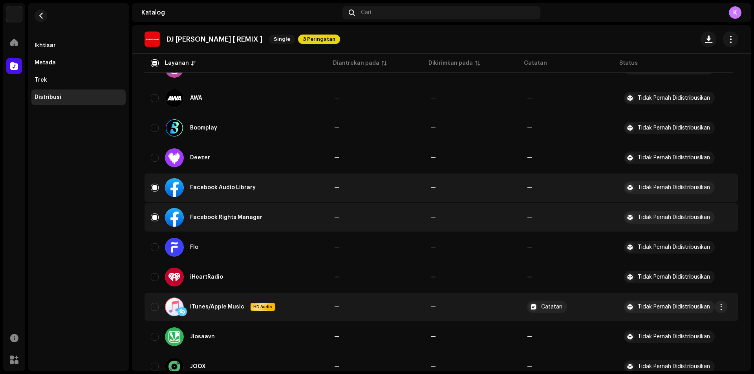
scroll to position [196, 0]
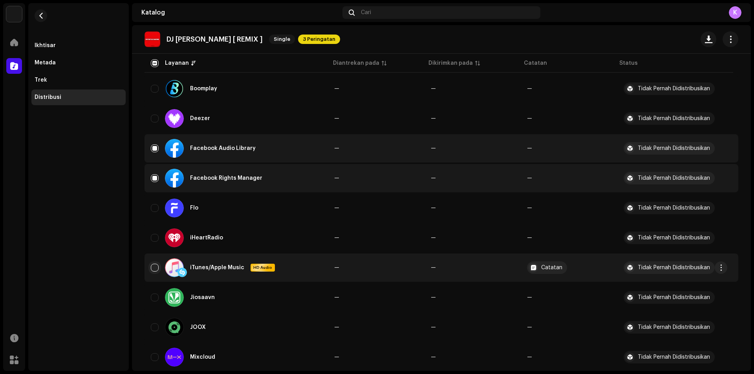
click at [157, 270] on input "Row Unselected" at bounding box center [155, 268] width 8 height 8
checkbox input "true"
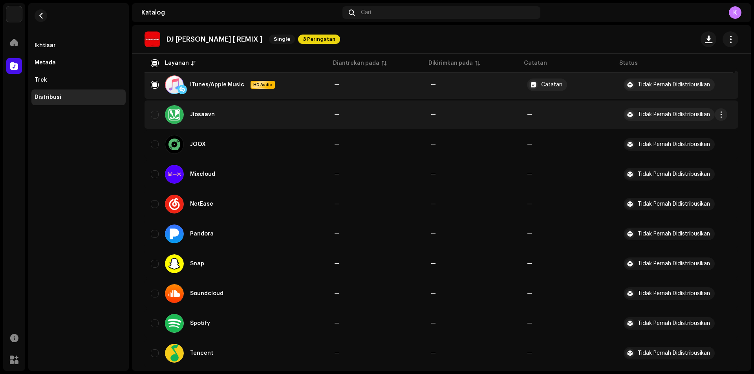
scroll to position [393, 0]
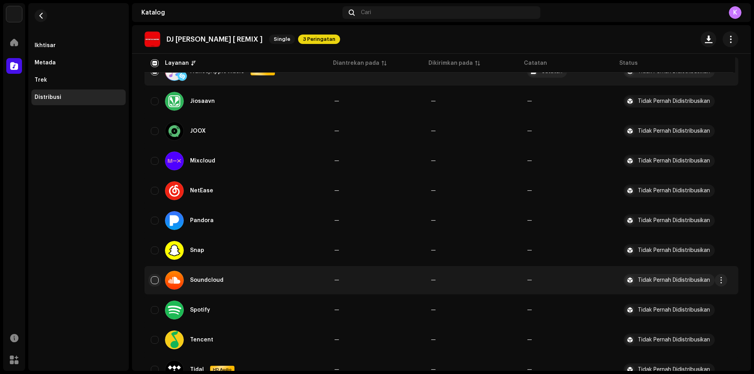
click at [155, 281] on input "Row Unselected" at bounding box center [155, 281] width 8 height 8
checkbox input "true"
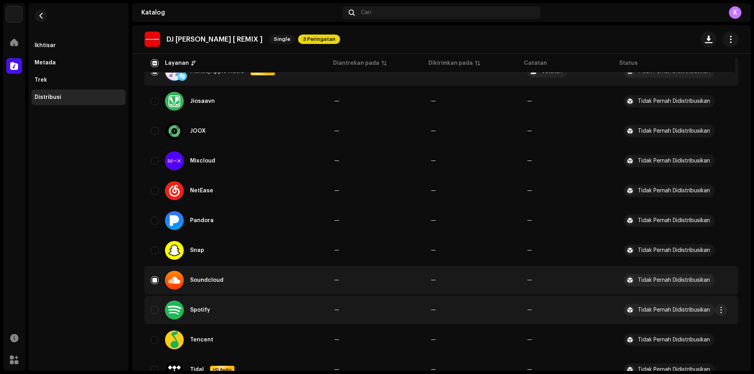
click at [152, 315] on div "Spotify" at bounding box center [236, 310] width 171 height 19
click at [154, 313] on input "Row Unselected" at bounding box center [155, 310] width 8 height 8
checkbox input "true"
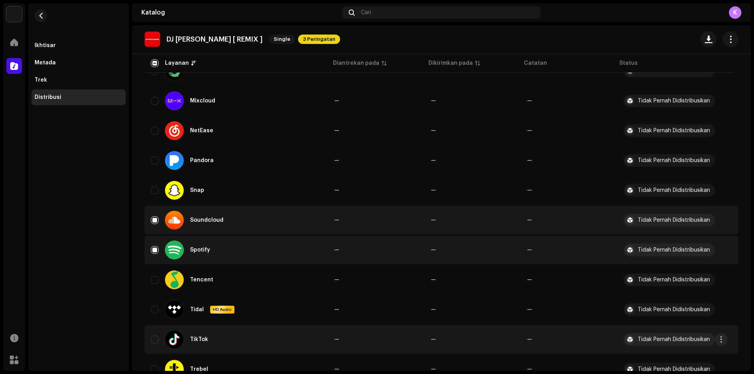
scroll to position [472, 0]
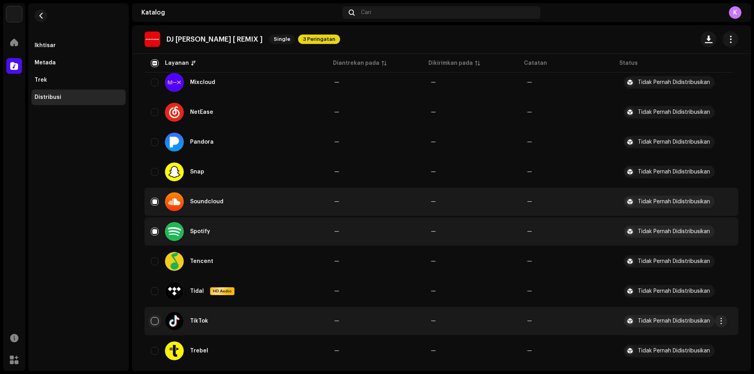
click at [151, 322] on input "Row Unselected" at bounding box center [155, 321] width 8 height 8
checkbox input "true"
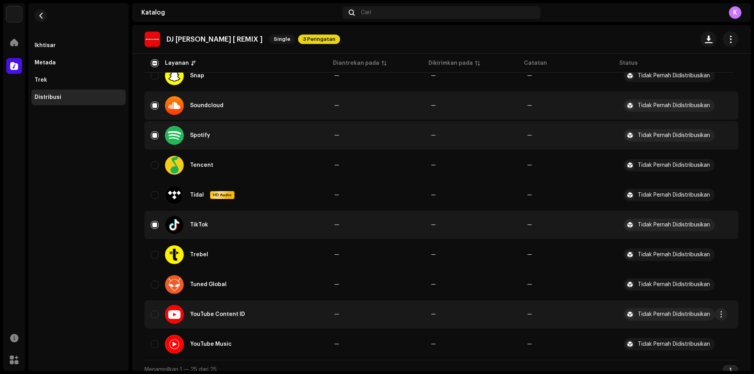
scroll to position [576, 0]
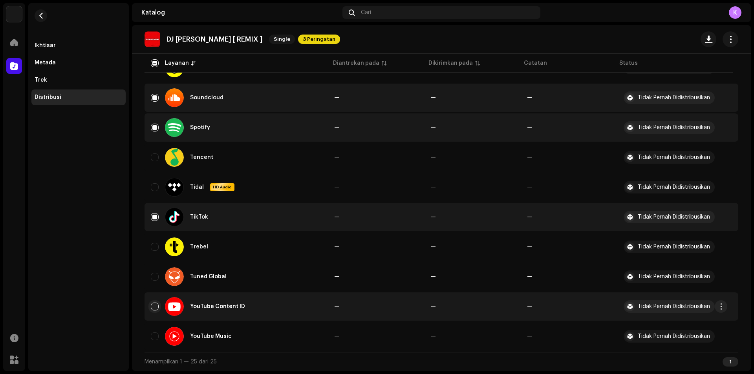
click at [155, 307] on input "Row Unselected" at bounding box center [155, 307] width 8 height 8
checkbox input "true"
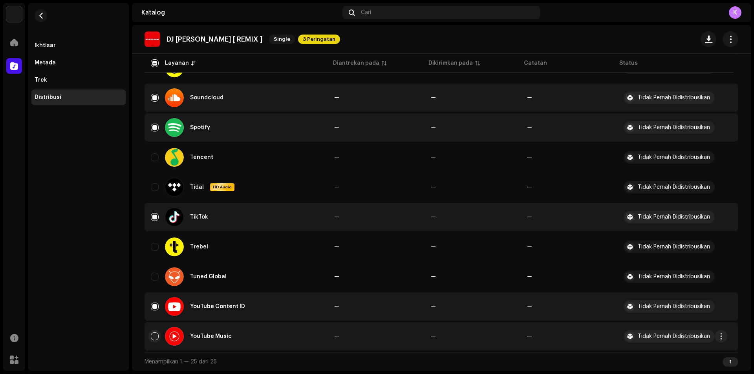
click at [156, 336] on input "Row Unselected" at bounding box center [155, 337] width 8 height 8
checkbox input "true"
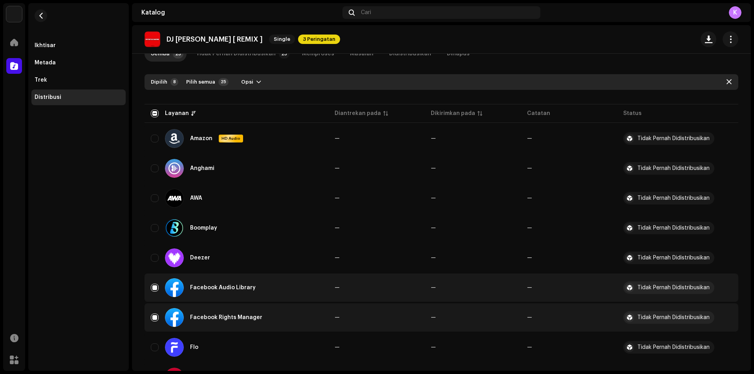
scroll to position [0, 0]
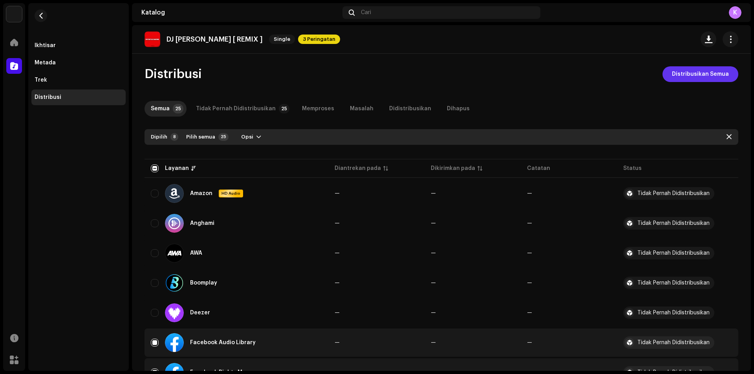
click at [706, 77] on span "Distribusikan Semua" at bounding box center [700, 74] width 57 height 16
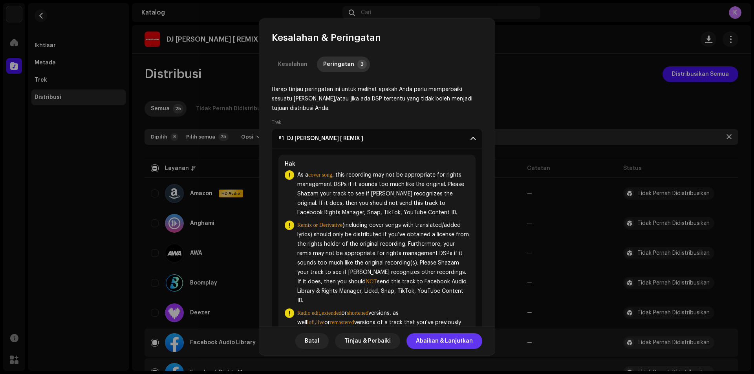
click at [436, 342] on span "Abaikan & Lanjutkan" at bounding box center [444, 342] width 57 height 16
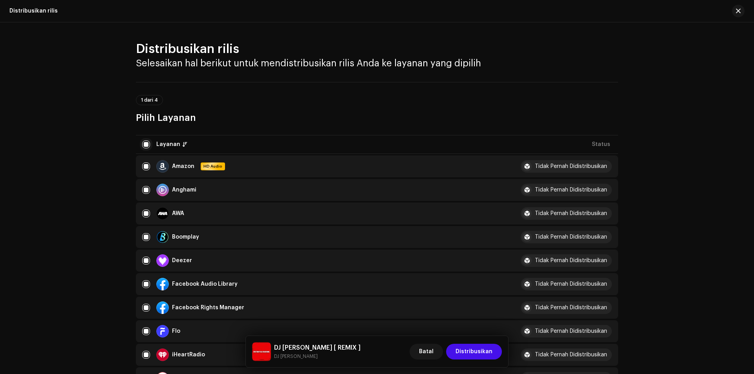
click at [142, 143] on input "checkbox" at bounding box center [146, 145] width 8 height 8
checkbox input "false"
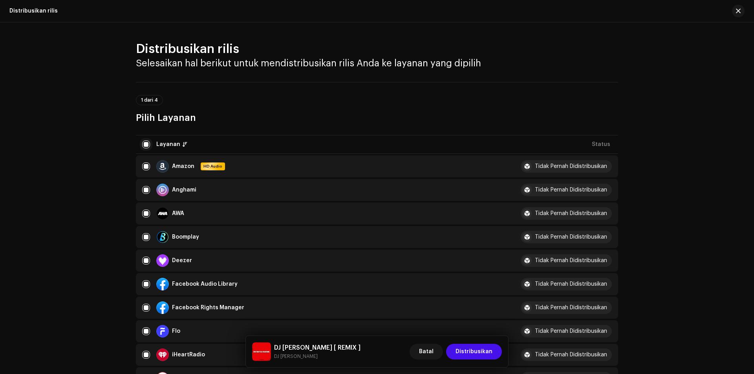
checkbox input "false"
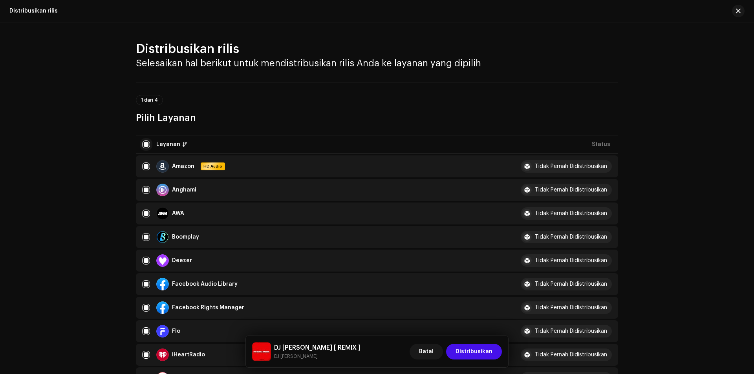
checkbox input "false"
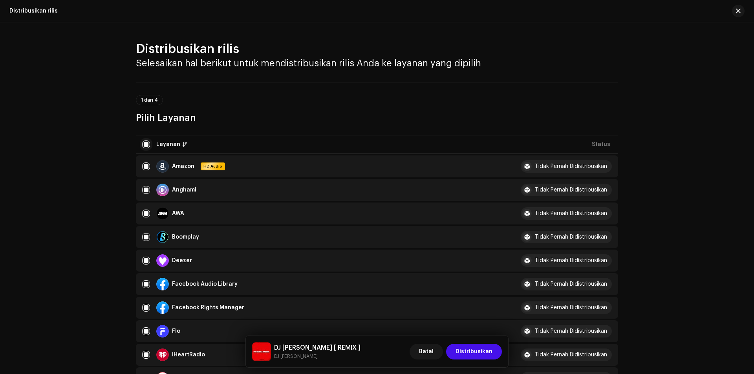
checkbox input "false"
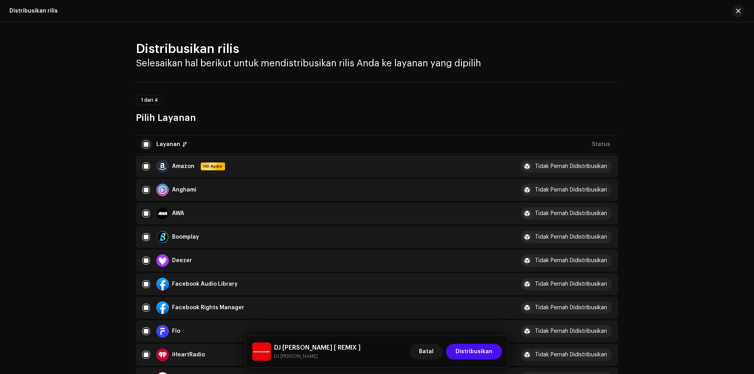
checkbox input "false"
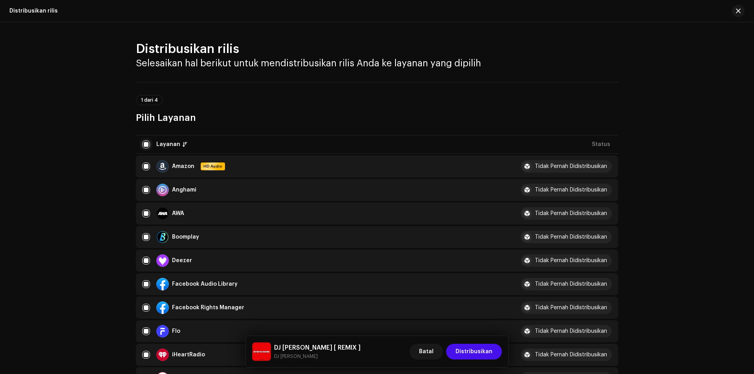
checkbox input "false"
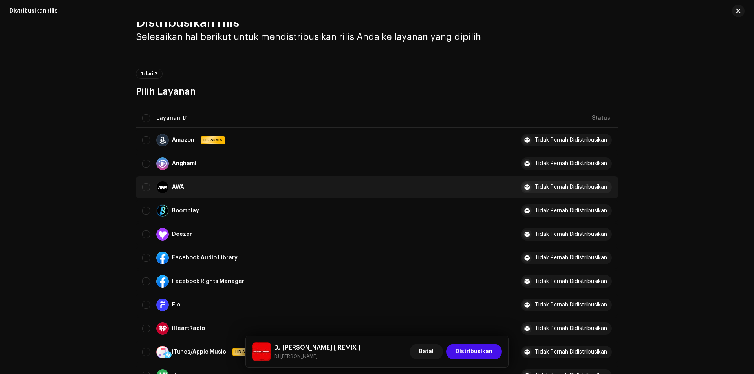
scroll to position [79, 0]
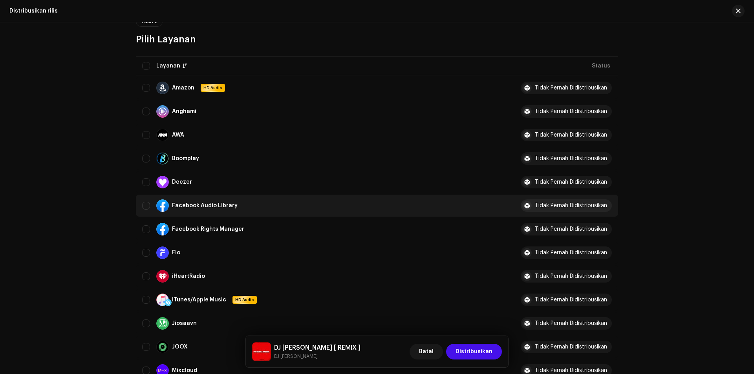
click at [149, 207] on div "Facebook Audio Library" at bounding box center [325, 206] width 366 height 13
click at [145, 205] on input "Row Unselected" at bounding box center [146, 206] width 8 height 8
checkbox input "true"
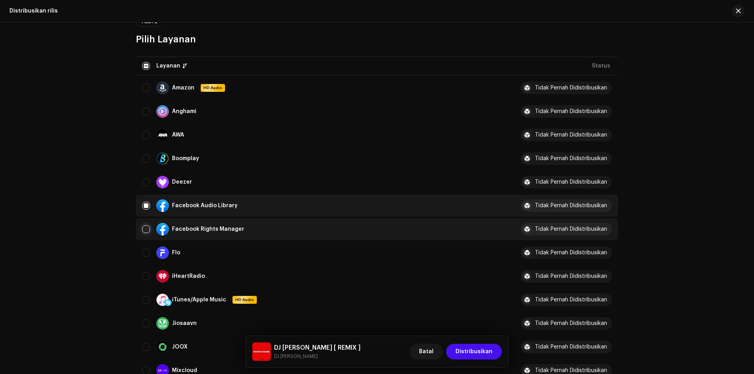
click at [144, 229] on input "Row Unselected" at bounding box center [146, 230] width 8 height 8
checkbox input "true"
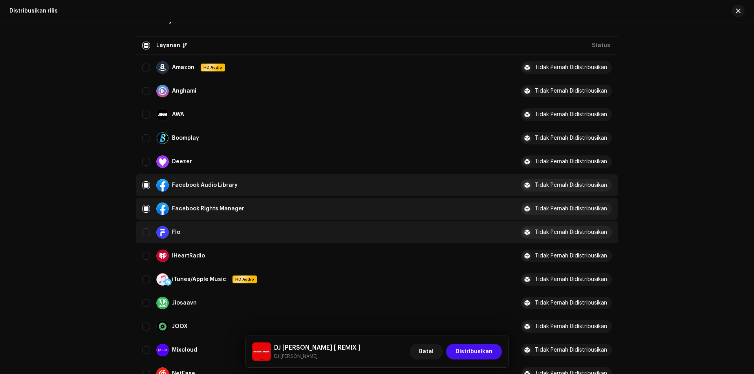
scroll to position [118, 0]
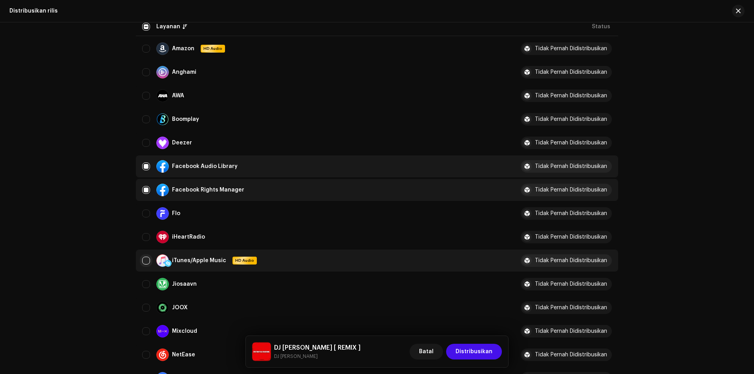
click at [143, 264] on input "Row Unselected" at bounding box center [146, 261] width 8 height 8
checkbox input "true"
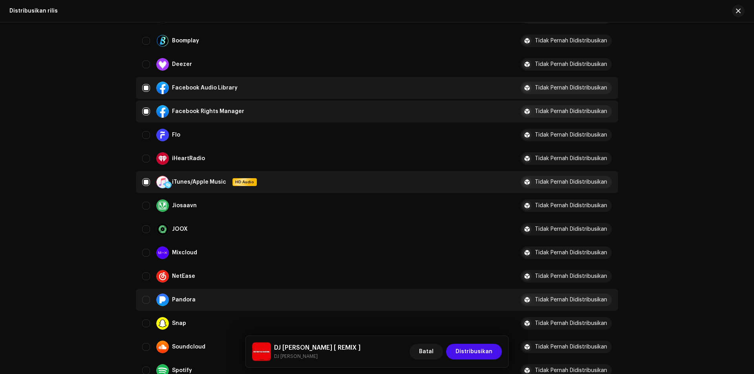
scroll to position [236, 0]
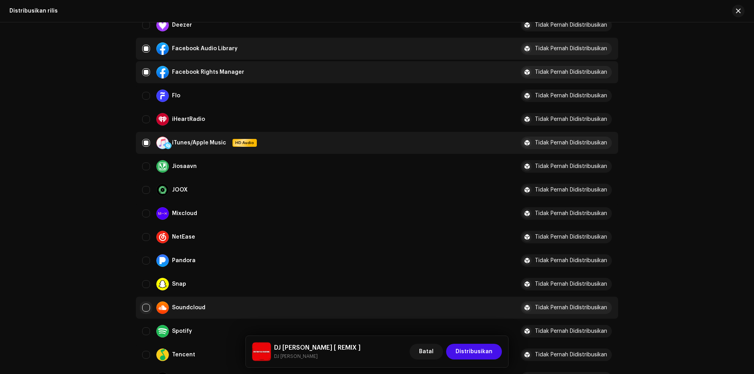
click at [146, 306] on input "Row Unselected" at bounding box center [146, 308] width 8 height 8
checkbox input "true"
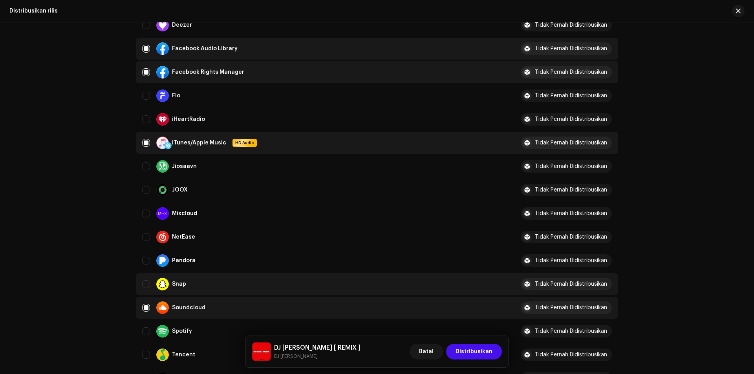
scroll to position [275, 0]
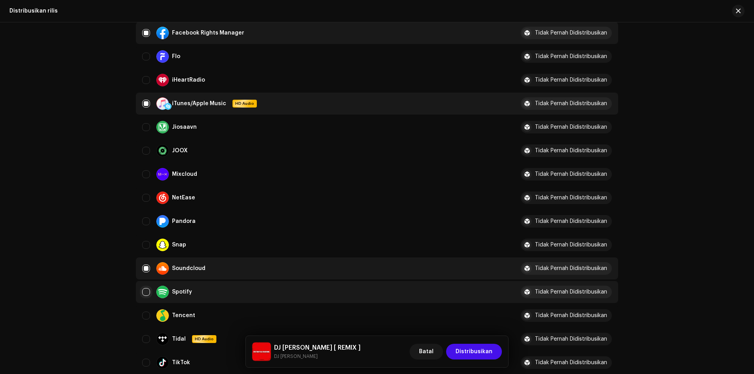
click at [148, 290] on input "Row Unselected" at bounding box center [146, 292] width 8 height 8
checkbox input "true"
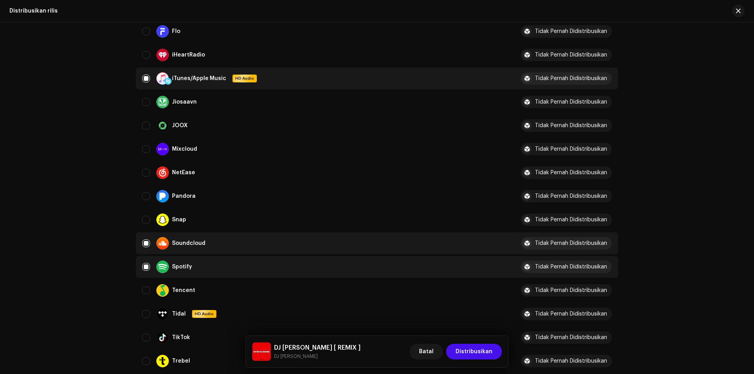
scroll to position [314, 0]
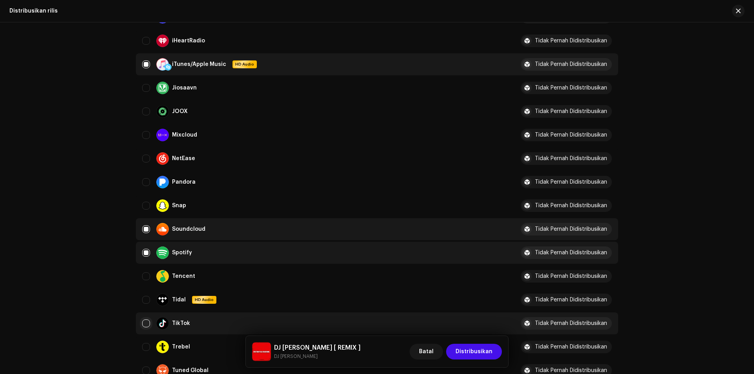
click at [146, 323] on input "Row Unselected" at bounding box center [146, 324] width 8 height 8
checkbox input "true"
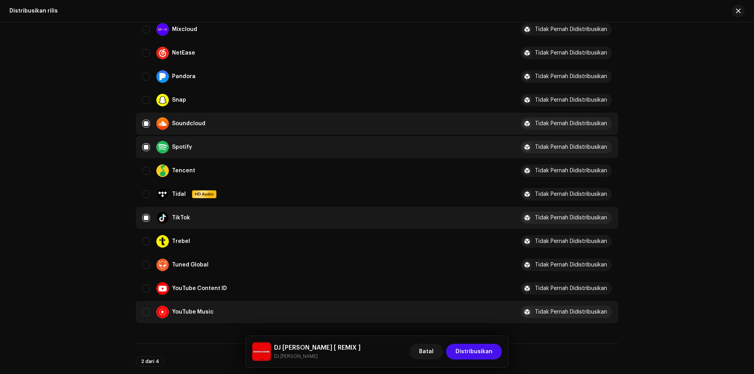
scroll to position [432, 0]
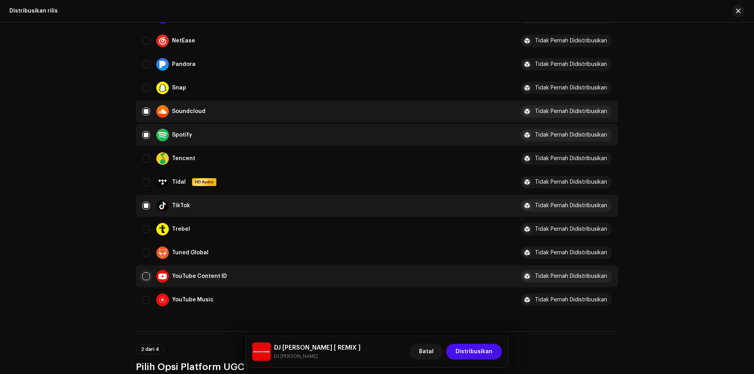
click at [149, 277] on input "Row Unselected" at bounding box center [146, 277] width 8 height 8
checkbox input "true"
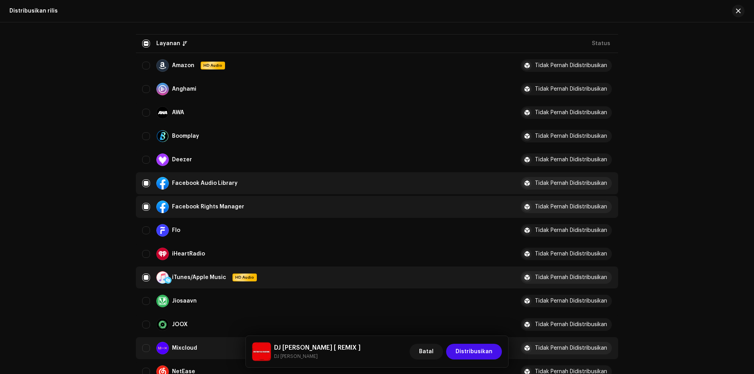
scroll to position [118, 0]
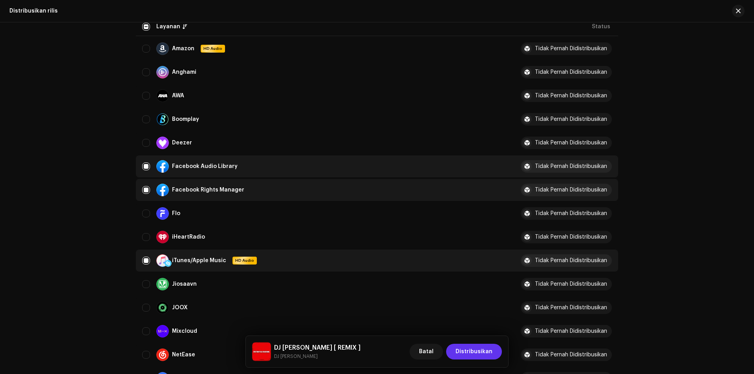
click at [473, 349] on span "Distribusikan" at bounding box center [474, 352] width 37 height 16
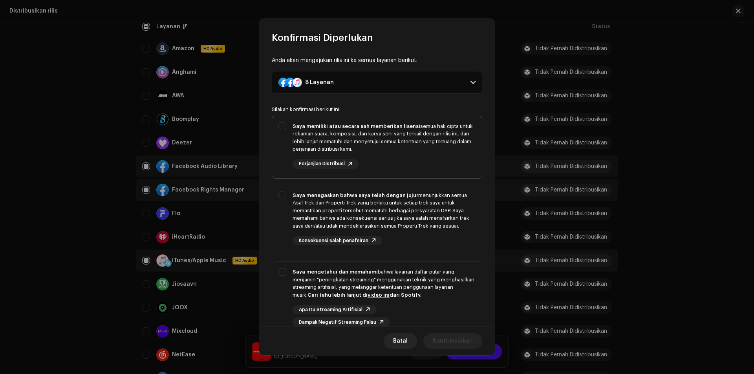
click at [281, 128] on div "Saya memiliki atau secara sah memberikan lisensi semua hak cipta untuk rekaman …" at bounding box center [377, 145] width 210 height 59
checkbox input "true"
click at [281, 197] on div "Saya menegaskan bahwa saya telah dengan jujur menunjukkan semua Asal Trek dan P…" at bounding box center [377, 218] width 210 height 67
checkbox input "true"
click at [280, 273] on div "Saya mengetahui dan memahami bahwa layanan daftar putar yang menjamin "peningka…" at bounding box center [377, 298] width 210 height 72
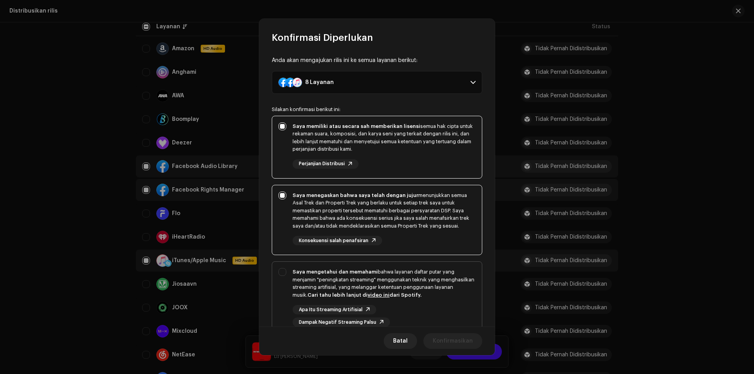
checkbox input "true"
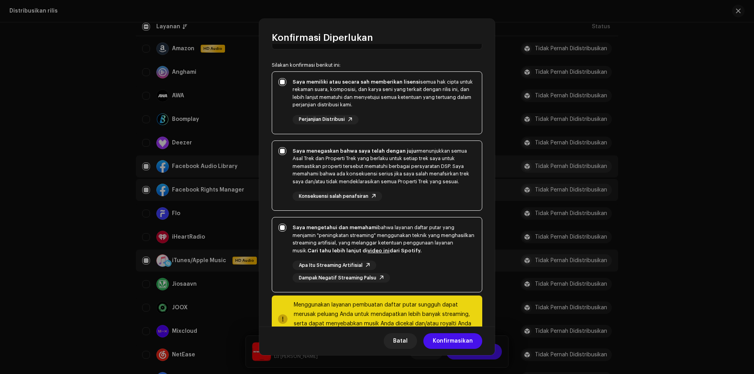
scroll to position [61, 0]
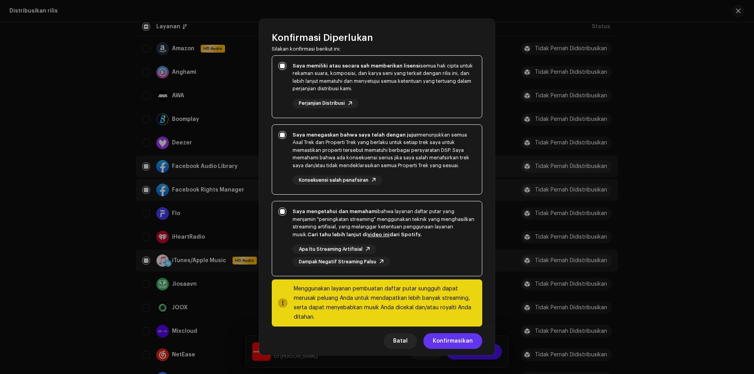
click at [447, 341] on span "Konfirmasikan" at bounding box center [453, 342] width 40 height 16
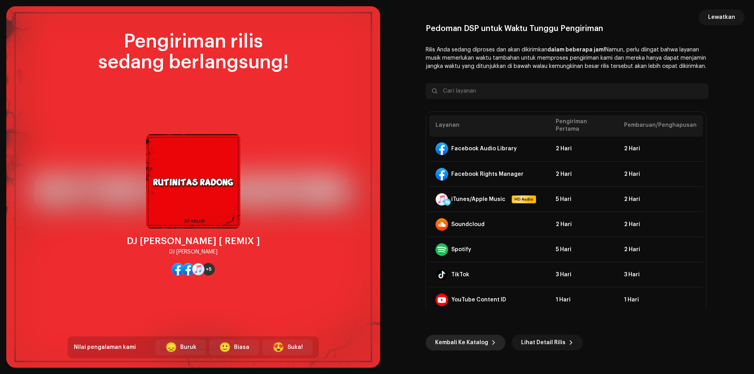
click at [478, 345] on span "Kembali Ke Katalog" at bounding box center [461, 343] width 53 height 16
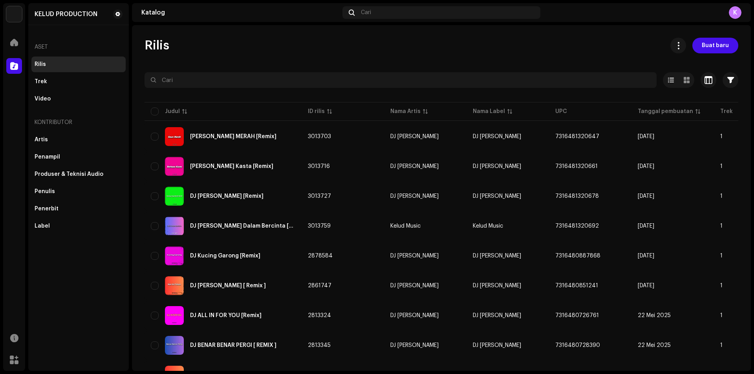
click at [38, 62] on div "Rilis" at bounding box center [40, 64] width 11 height 6
click at [46, 83] on div "Trek" at bounding box center [79, 82] width 88 height 6
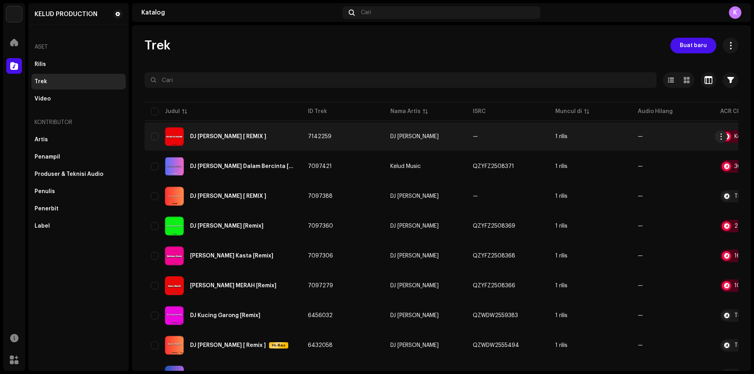
click at [284, 137] on div "DJ [PERSON_NAME] [ REMIX ]" at bounding box center [223, 136] width 145 height 19
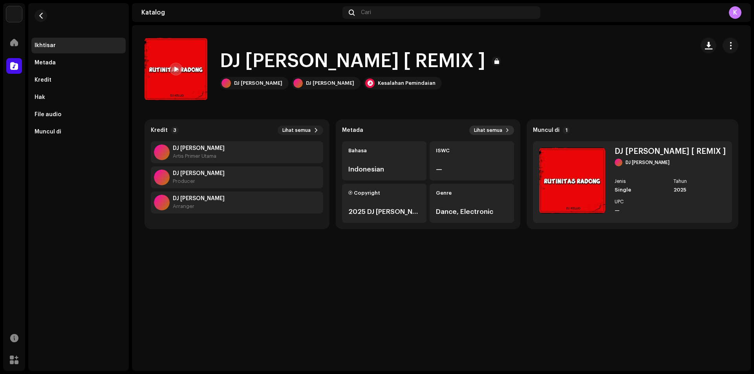
click at [486, 128] on span "Lihat semua" at bounding box center [488, 130] width 28 height 6
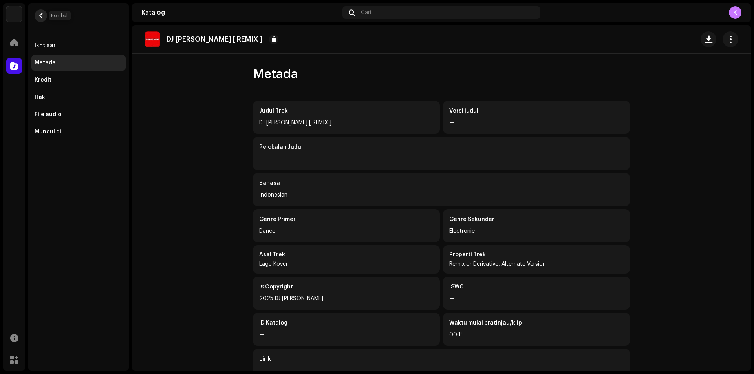
click at [41, 17] on span "button" at bounding box center [41, 16] width 6 height 6
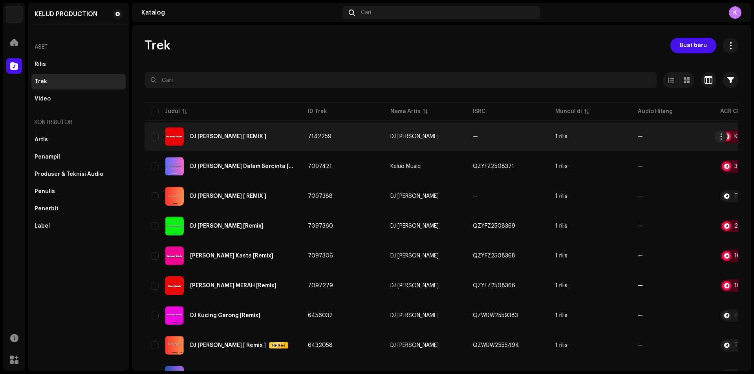
click at [263, 136] on div "DJ [PERSON_NAME] [ REMIX ]" at bounding box center [228, 137] width 76 height 6
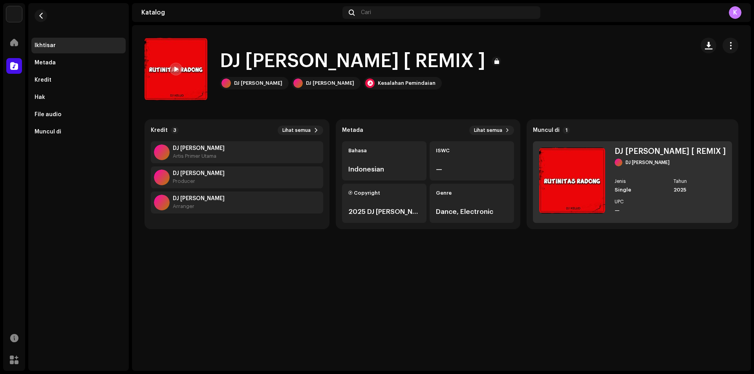
click at [591, 187] on img at bounding box center [572, 181] width 66 height 66
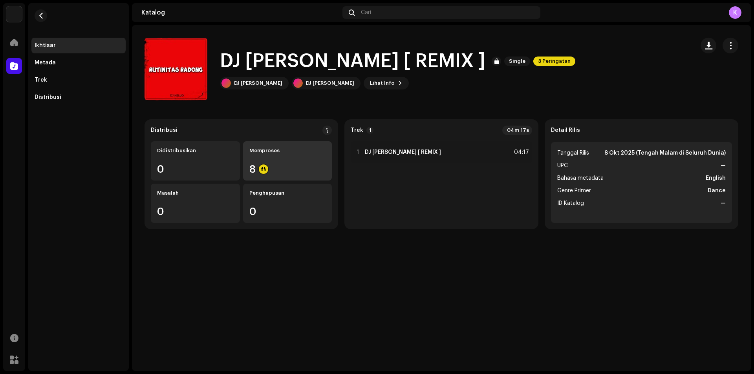
click at [267, 164] on div "Memproses 8" at bounding box center [287, 160] width 89 height 39
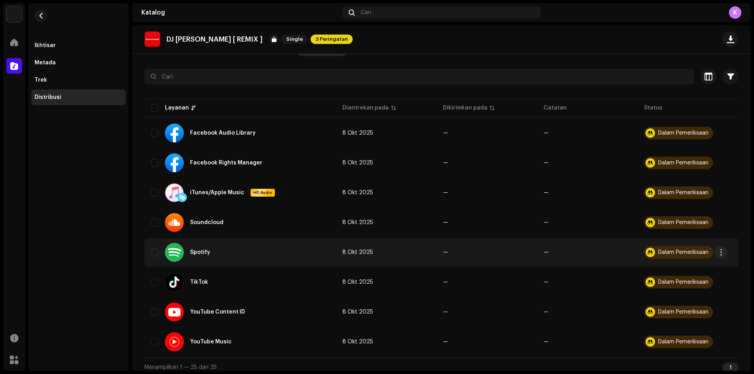
scroll to position [66, 0]
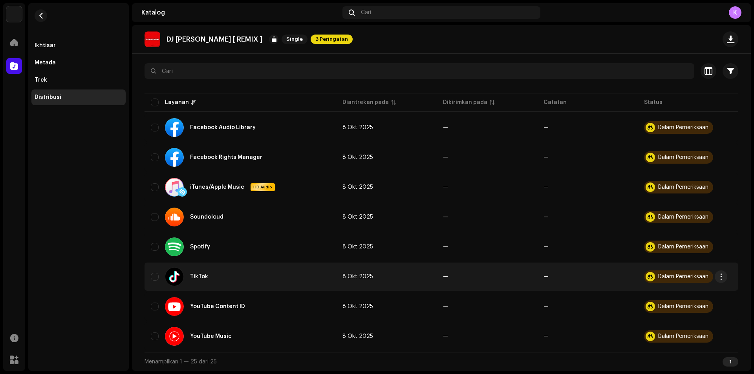
click at [684, 277] on div "Dalam Pemeriksaan" at bounding box center [684, 277] width 50 height 6
click at [720, 279] on span "button" at bounding box center [722, 277] width 6 height 6
click at [619, 281] on td "—" at bounding box center [588, 277] width 101 height 28
click at [202, 275] on div "TikTok" at bounding box center [199, 277] width 18 height 6
click at [222, 275] on div "TikTok" at bounding box center [240, 277] width 179 height 19
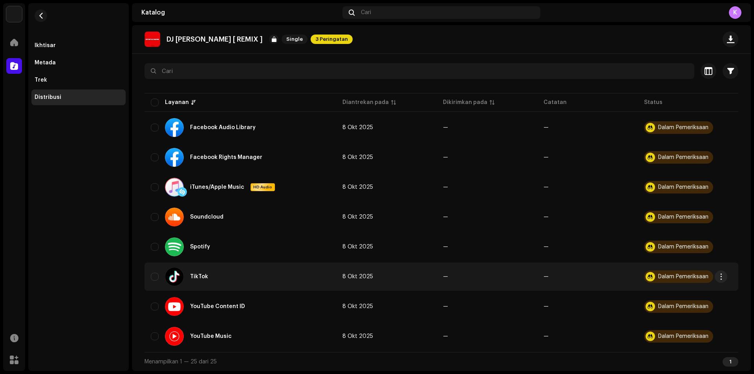
click at [279, 277] on div "TikTok" at bounding box center [240, 277] width 179 height 19
click at [171, 278] on div at bounding box center [174, 277] width 19 height 19
click at [172, 281] on div at bounding box center [174, 277] width 19 height 19
click at [274, 276] on div "TikTok" at bounding box center [240, 277] width 179 height 19
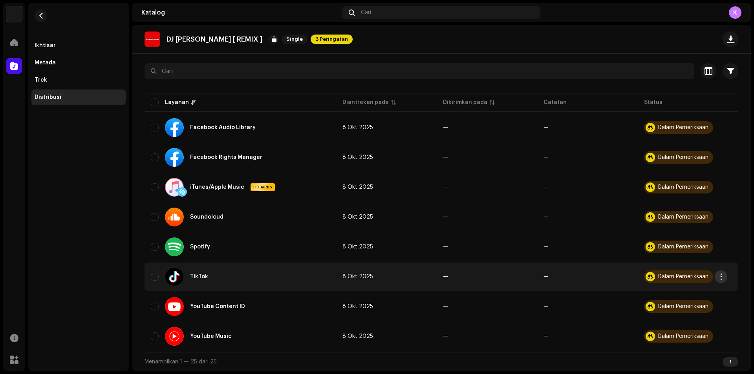
click at [720, 275] on span "button" at bounding box center [722, 277] width 6 height 6
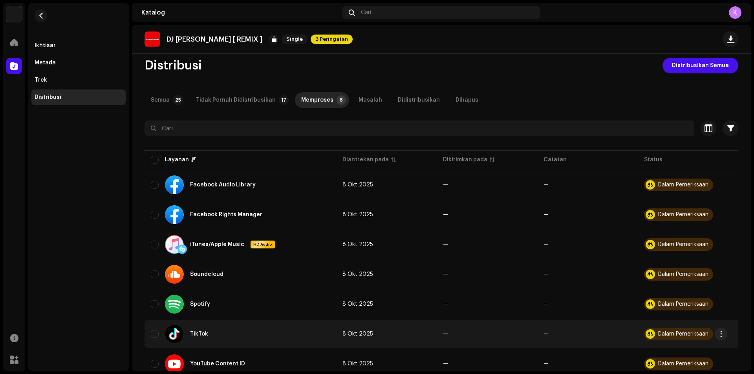
scroll to position [0, 0]
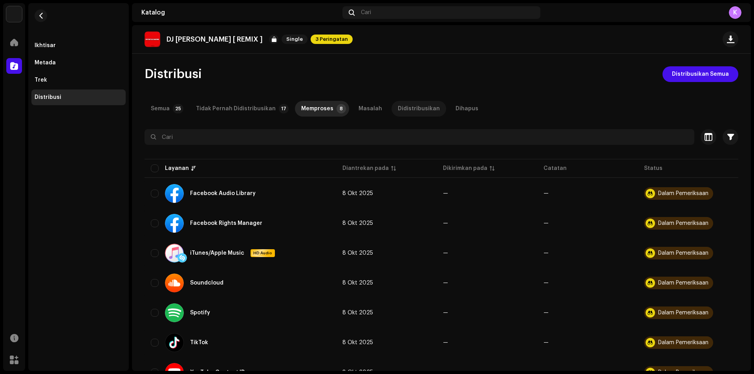
click at [405, 110] on div "Didistribusikan" at bounding box center [419, 109] width 42 height 16
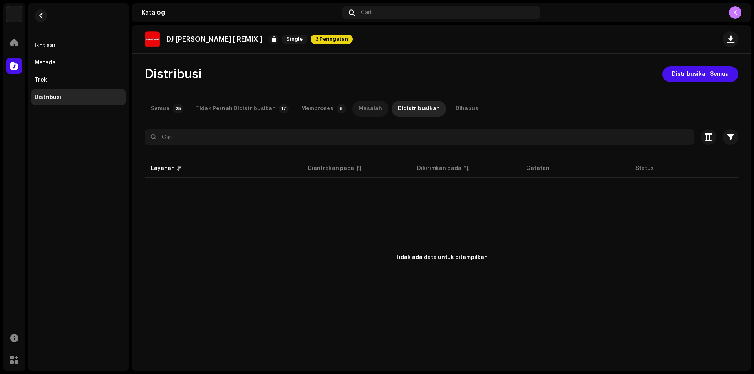
click at [359, 111] on div "Masalah" at bounding box center [371, 109] width 24 height 16
click at [315, 111] on div "Memproses" at bounding box center [317, 109] width 32 height 16
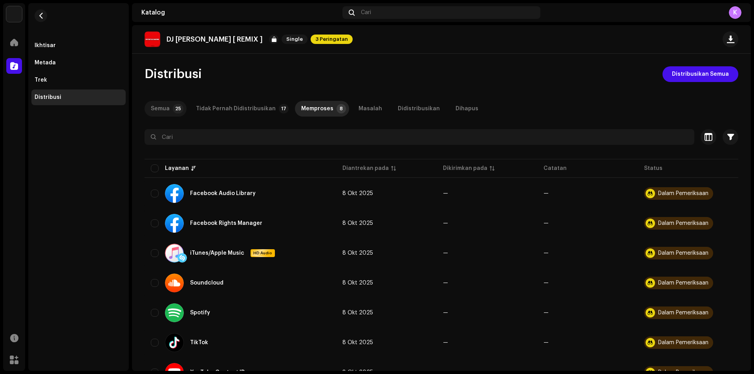
click at [157, 110] on div "Semua" at bounding box center [160, 109] width 19 height 16
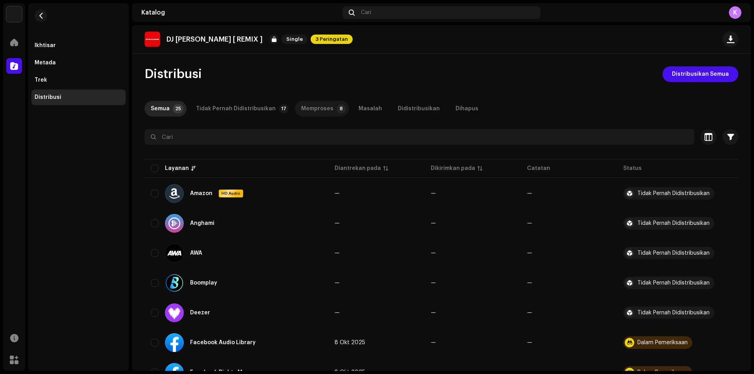
click at [317, 108] on div "Memproses" at bounding box center [317, 109] width 32 height 16
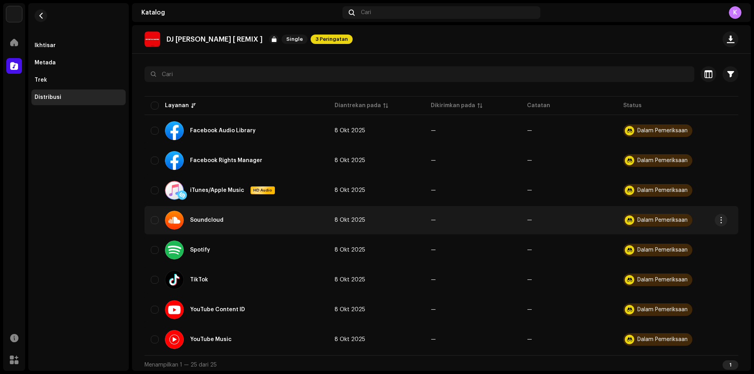
scroll to position [66, 0]
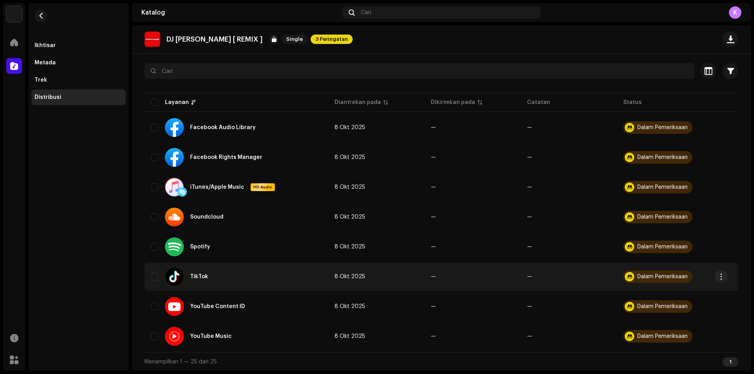
click at [355, 277] on span "8 Okt 2025" at bounding box center [350, 277] width 31 height 6
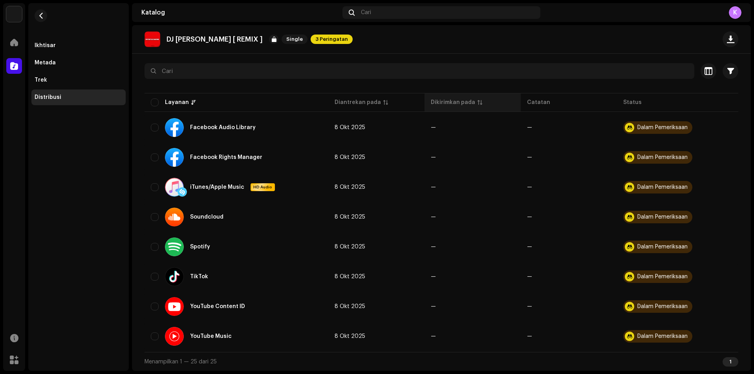
click at [451, 105] on div "Dikirimkan pada" at bounding box center [453, 103] width 44 height 8
click at [349, 98] on th "Diantrekan pada" at bounding box center [376, 102] width 96 height 19
click at [528, 103] on table "Layanan Diantrekan pada Dikirimkan pada Catatan Status Facebook Audio Library 8…" at bounding box center [442, 222] width 594 height 261
click at [38, 16] on span "button" at bounding box center [41, 16] width 6 height 6
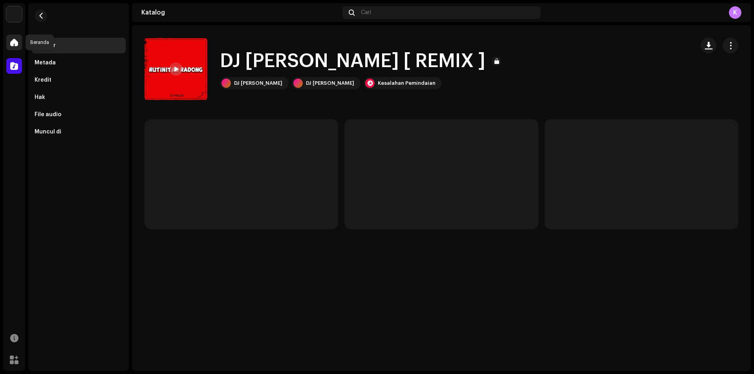
click at [13, 43] on span at bounding box center [14, 42] width 8 height 6
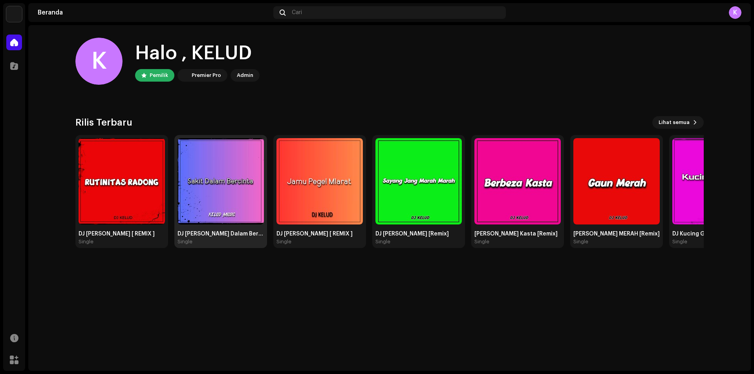
click at [214, 191] on img at bounding box center [221, 181] width 86 height 86
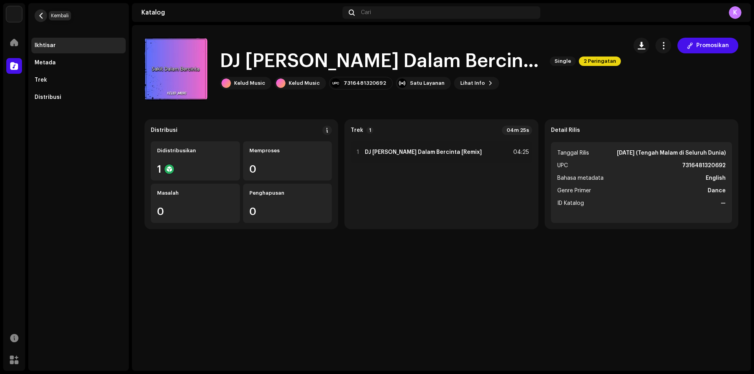
click at [39, 16] on span "button" at bounding box center [41, 16] width 6 height 6
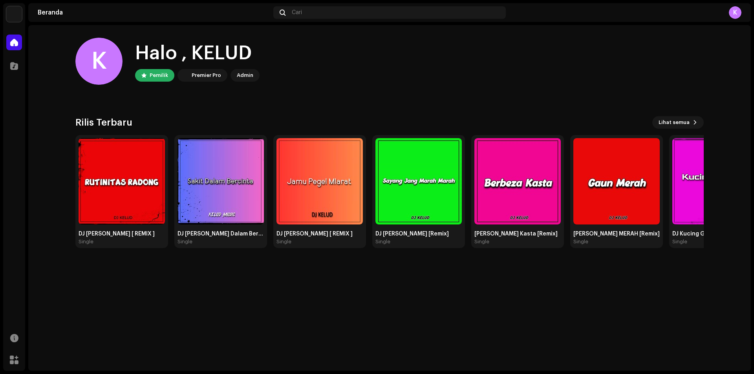
click at [736, 12] on div "K" at bounding box center [735, 12] width 13 height 13
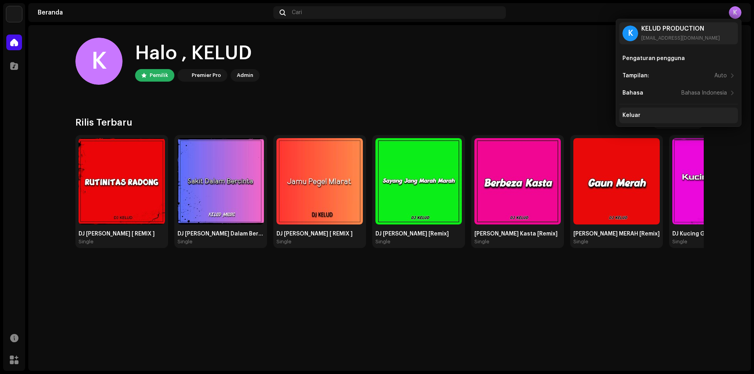
click at [634, 116] on div "Keluar" at bounding box center [632, 115] width 18 height 6
